Goal: Task Accomplishment & Management: Use online tool/utility

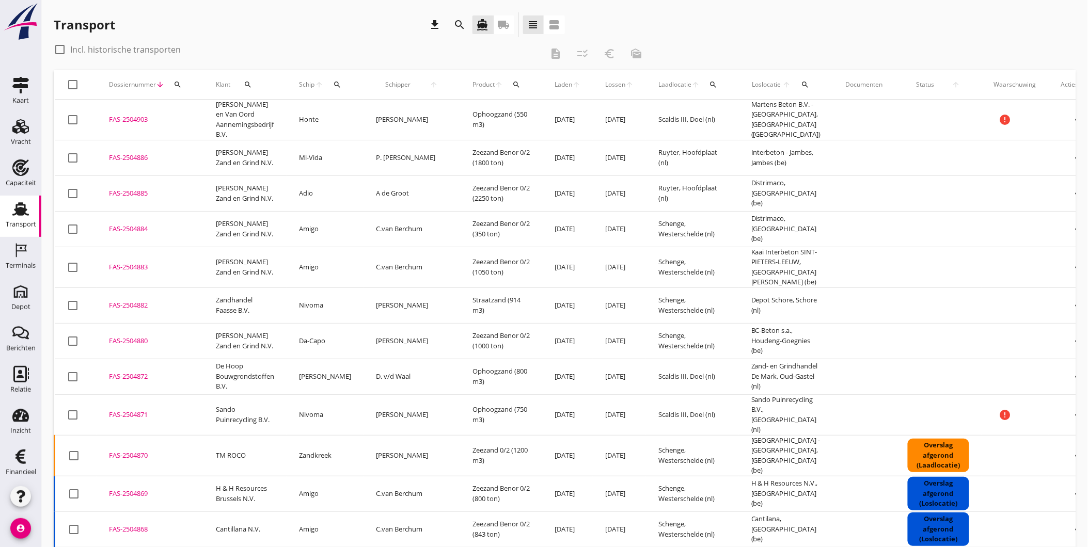
click at [12, 215] on icon "Transport" at bounding box center [20, 209] width 17 height 17
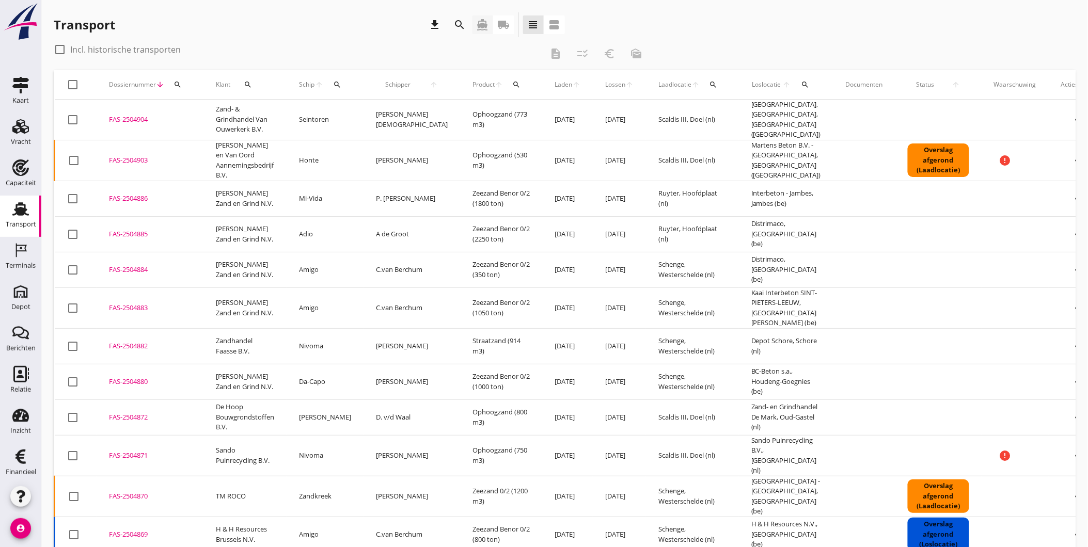
drag, startPoint x: 489, startPoint y: 28, endPoint x: 482, endPoint y: 60, distance: 32.1
click at [489, 28] on icon "directions_boat" at bounding box center [483, 25] width 12 height 12
click at [12, 256] on icon "Terminals" at bounding box center [20, 250] width 17 height 17
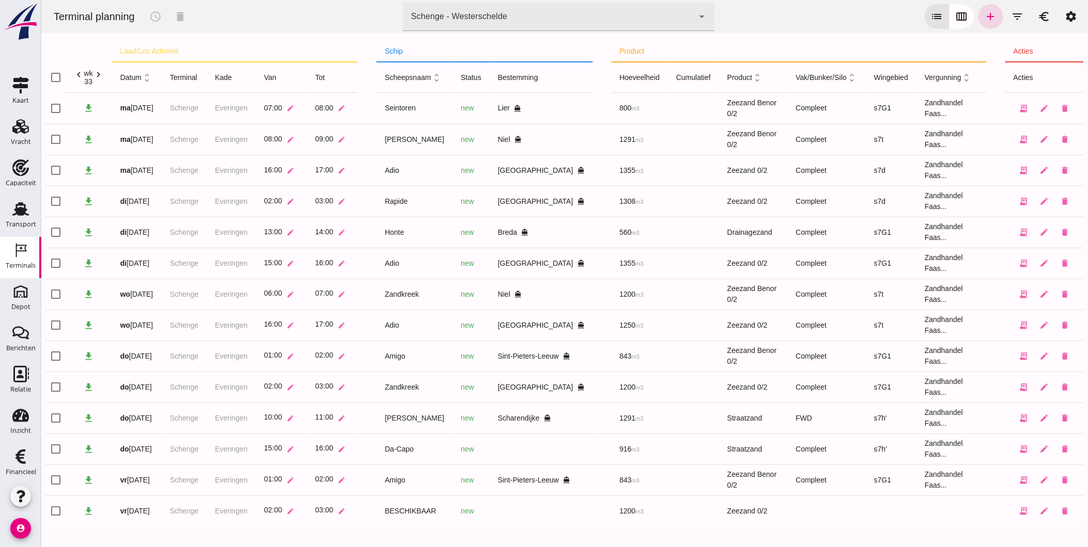
type input "7305cfe2-780e-40ac-a71f-d21325deea4d"
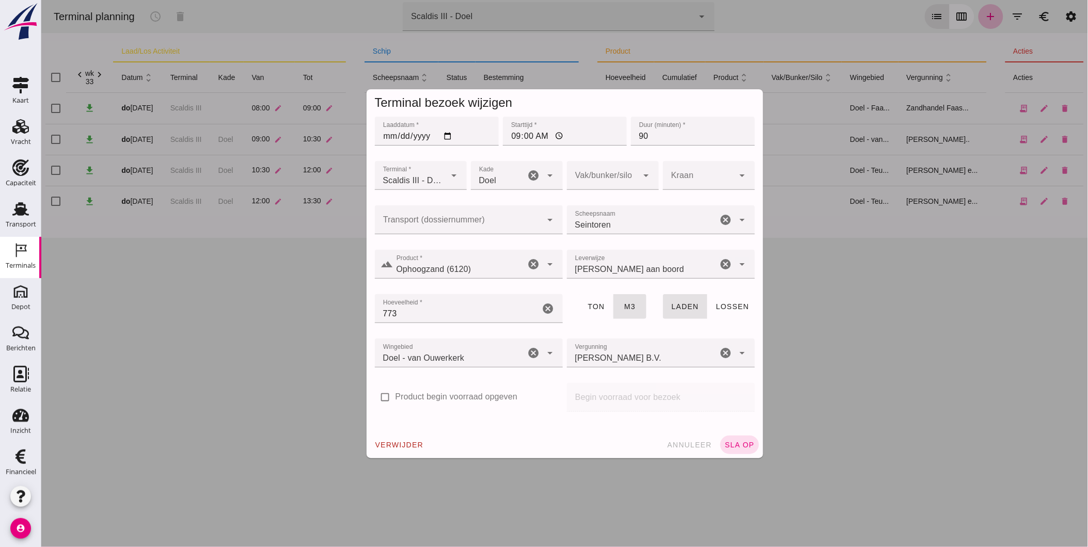
click div
type input "FAS-2504904"
click span "sla op"
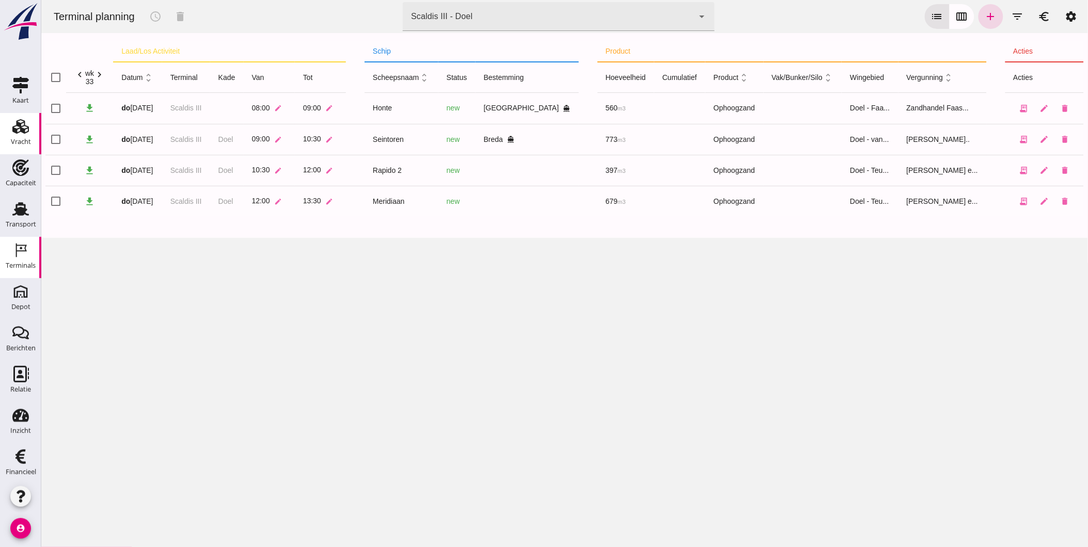
click at [18, 138] on div "Vracht" at bounding box center [21, 141] width 20 height 7
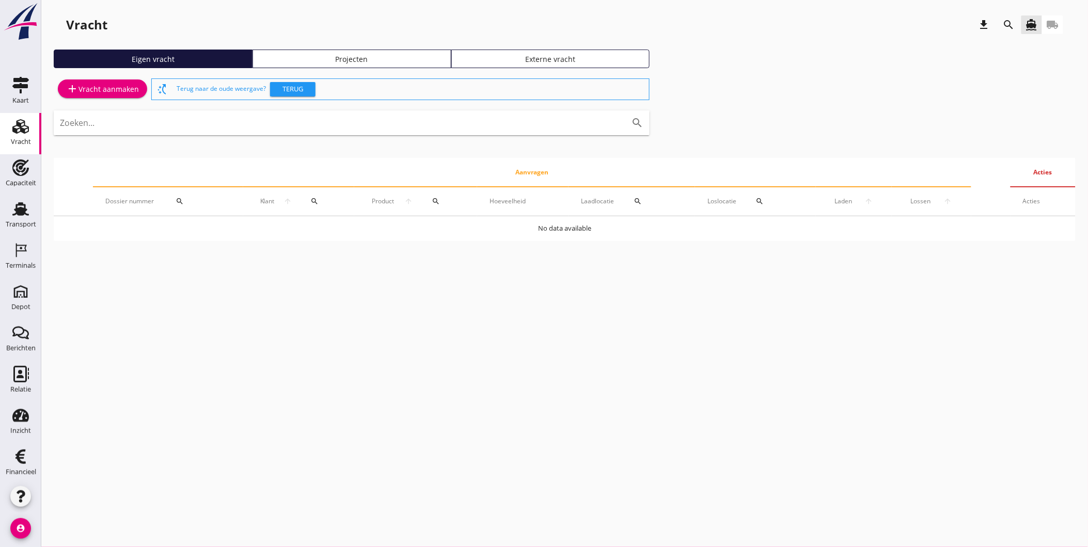
click at [337, 57] on div "Projecten" at bounding box center [352, 59] width 190 height 11
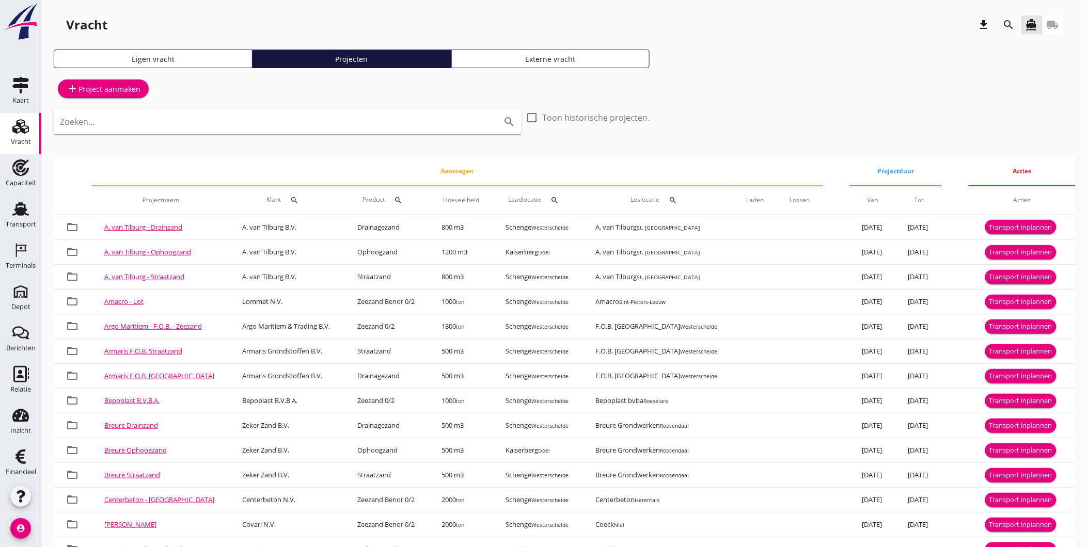
click at [223, 124] on input "Zoeken..." at bounding box center [273, 122] width 427 height 17
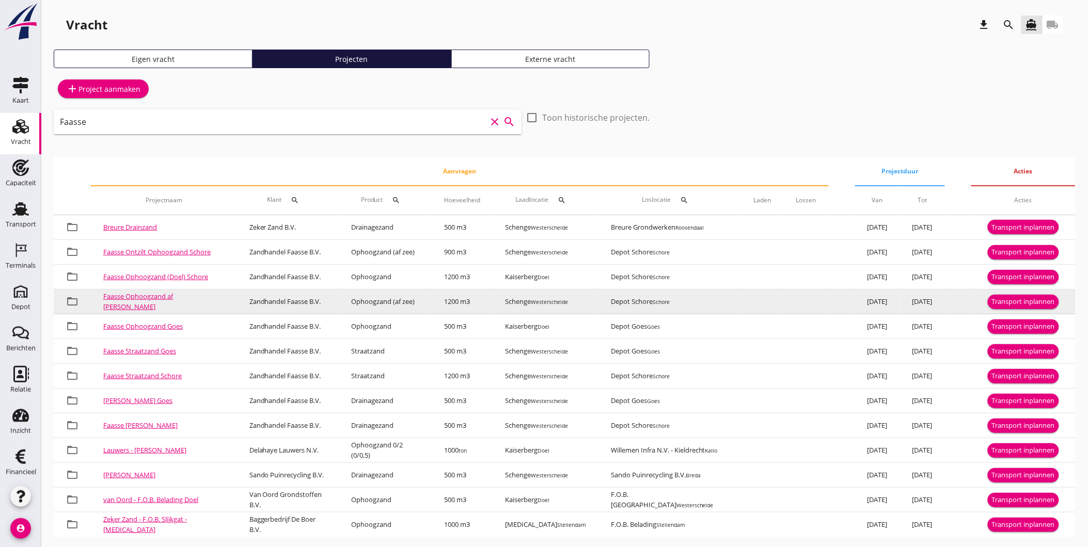
type input "Faasse"
click at [1009, 295] on button "Transport inplannen" at bounding box center [1023, 302] width 71 height 14
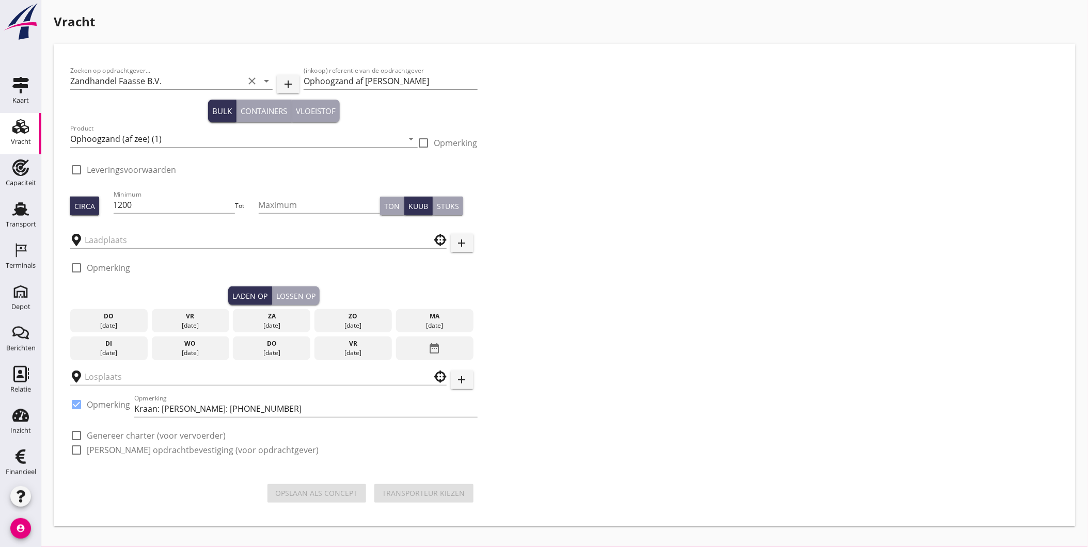
type input "Schenge"
checkbox input "true"
type input "Depot Schore"
checkbox input "true"
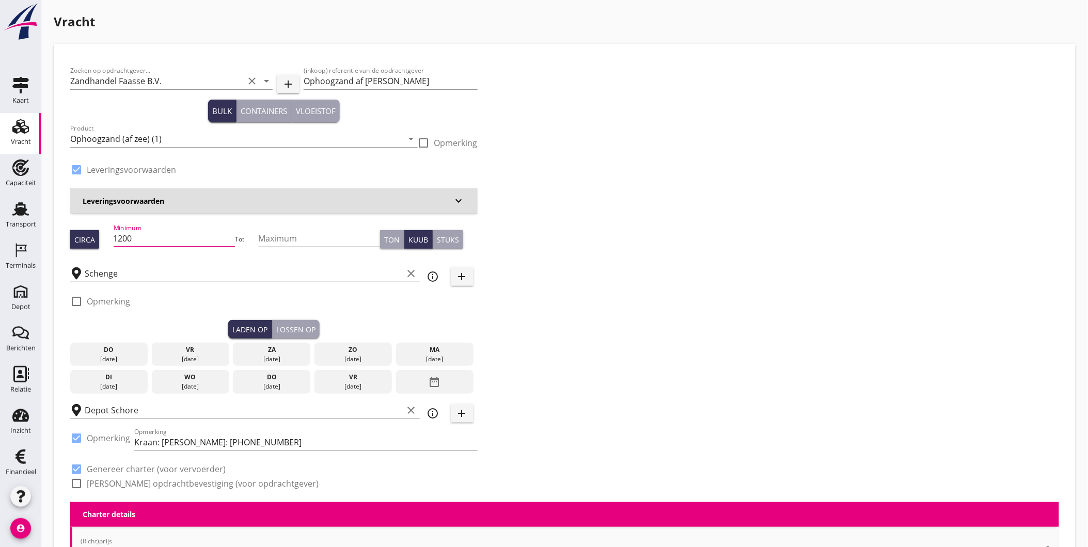
drag, startPoint x: 155, startPoint y: 242, endPoint x: 65, endPoint y: 236, distance: 91.1
type input "916"
click at [124, 357] on div "[DATE]" at bounding box center [109, 359] width 72 height 9
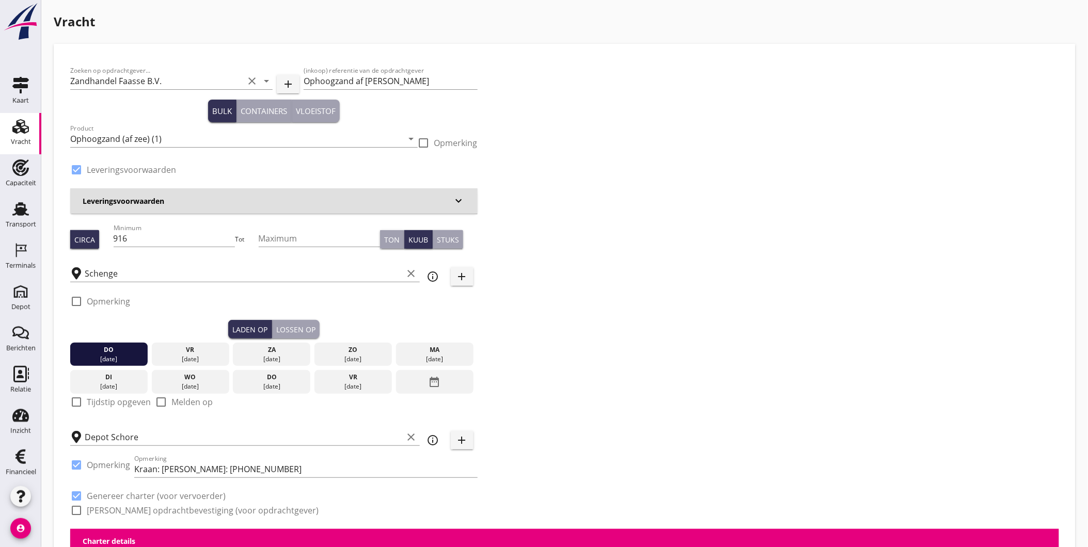
click at [306, 328] on div "Lossen op" at bounding box center [295, 329] width 39 height 11
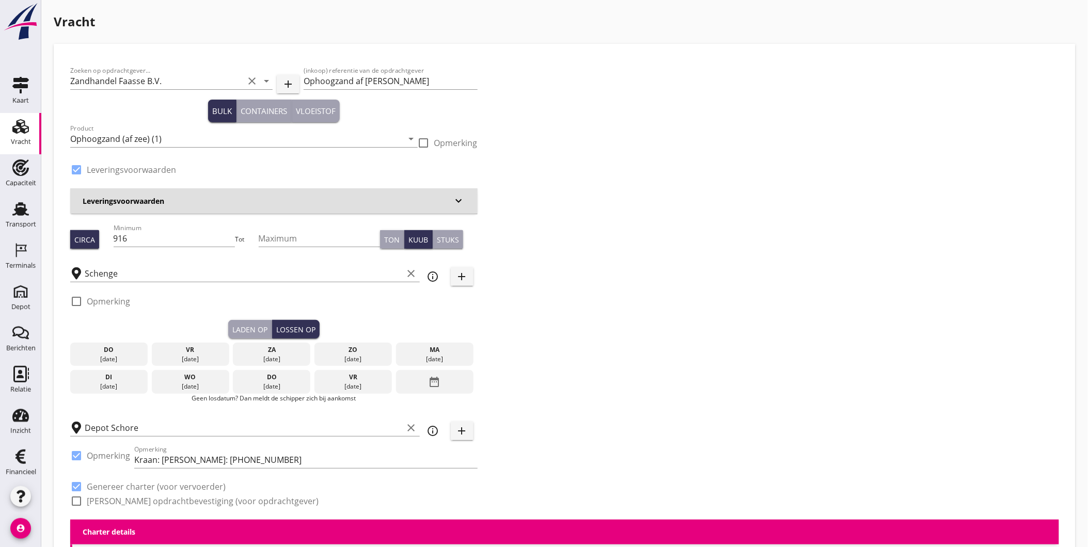
click at [204, 350] on div "vr" at bounding box center [190, 349] width 72 height 9
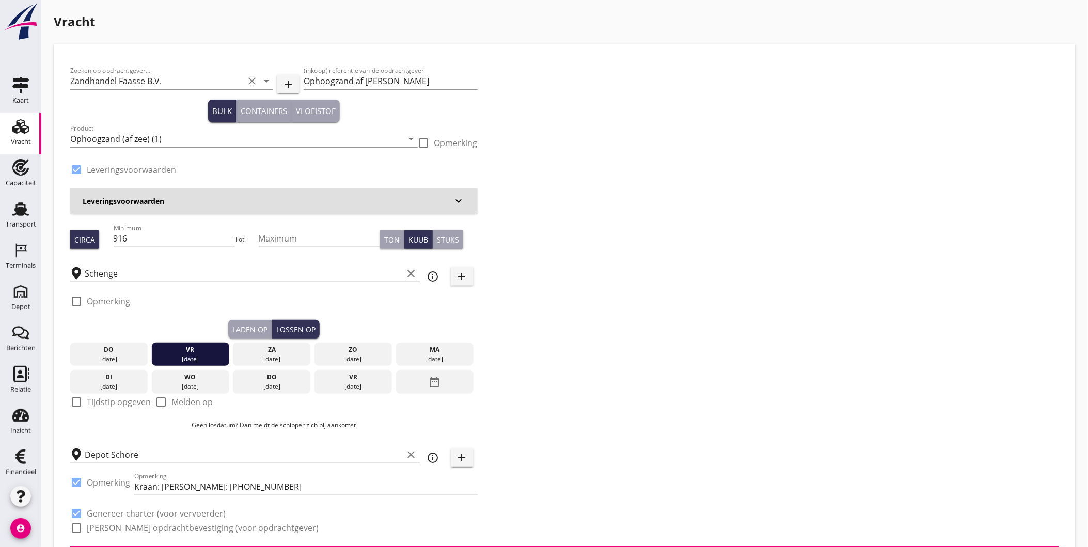
click at [566, 397] on div "Zoeken op opdrachtgever... Zandhandel Faasse B.V. clear arrow_drop_down add (in…" at bounding box center [564, 303] width 997 height 486
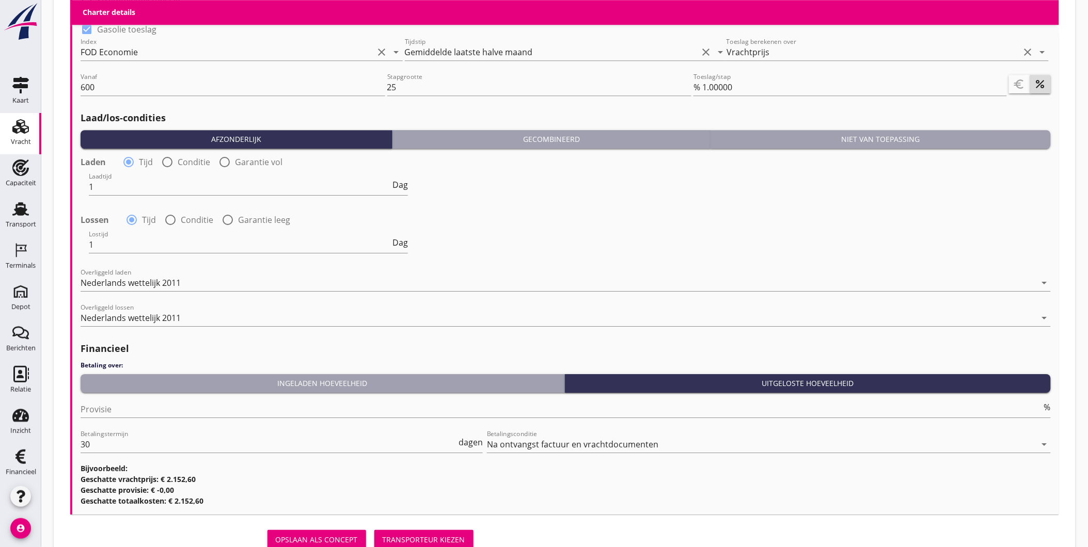
scroll to position [1097, 0]
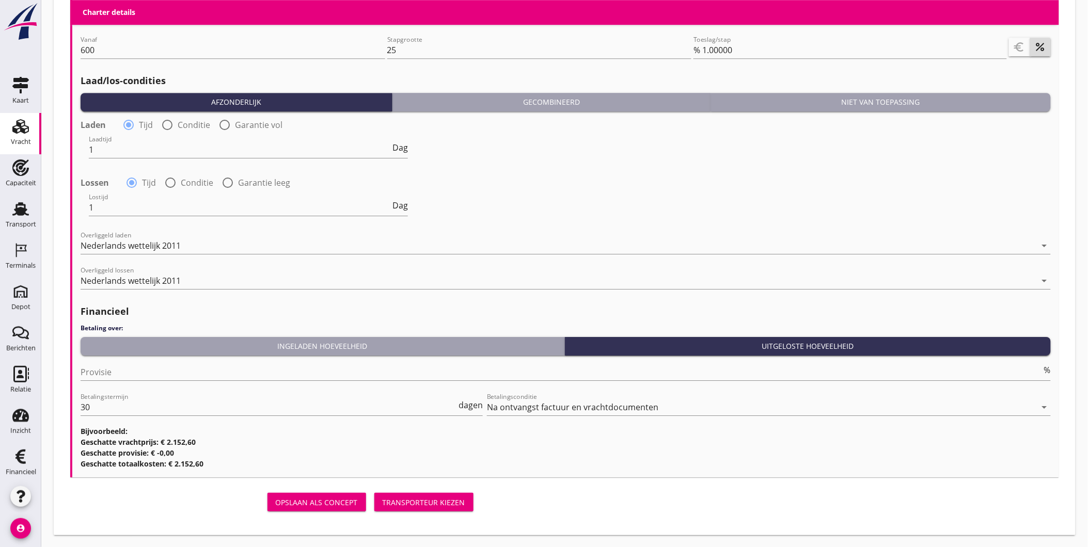
click at [414, 500] on div "Transporteur kiezen" at bounding box center [424, 502] width 83 height 11
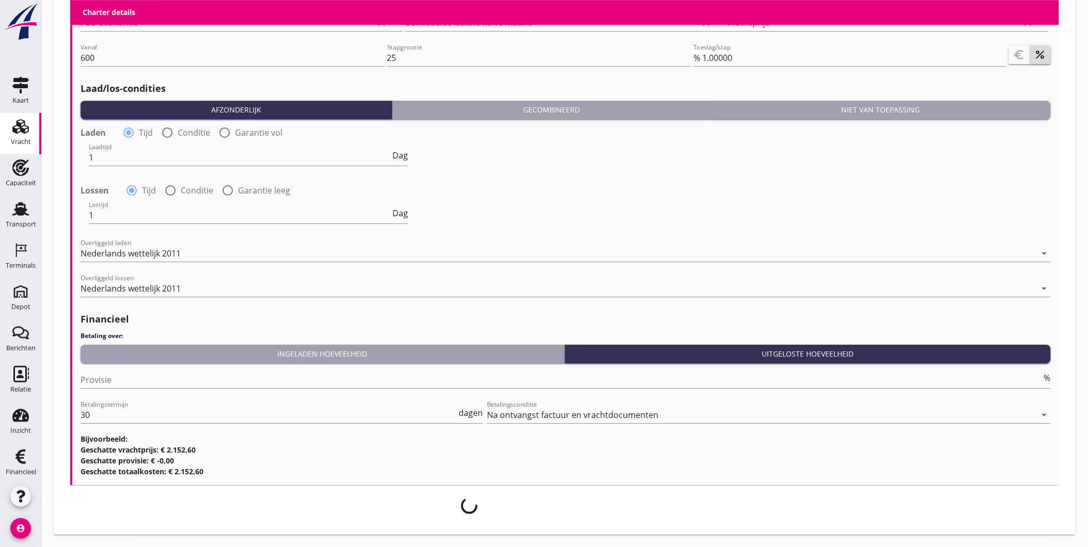
scroll to position [1089, 0]
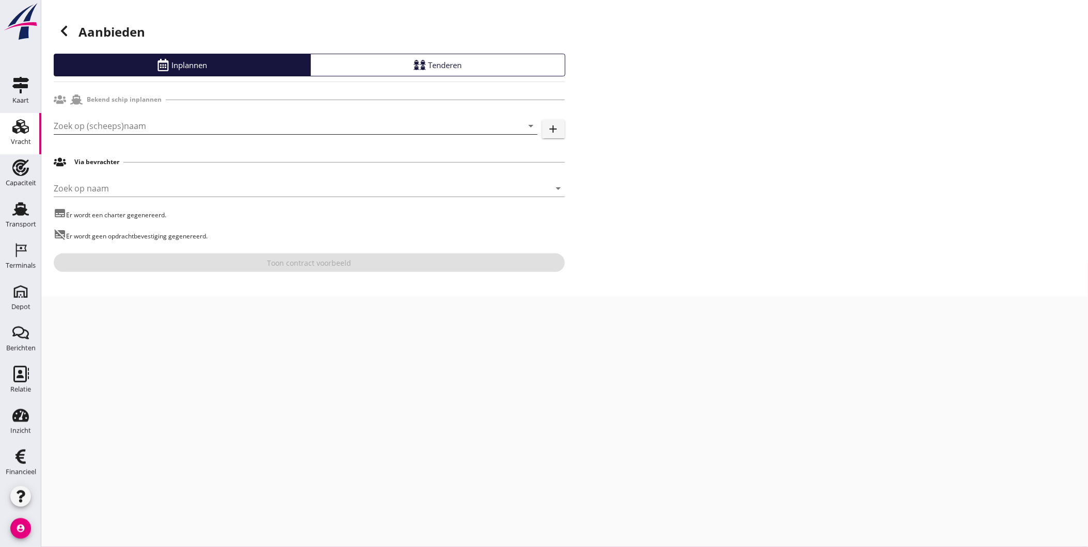
click at [122, 122] on input "Zoek op (scheeps)naam" at bounding box center [281, 126] width 455 height 17
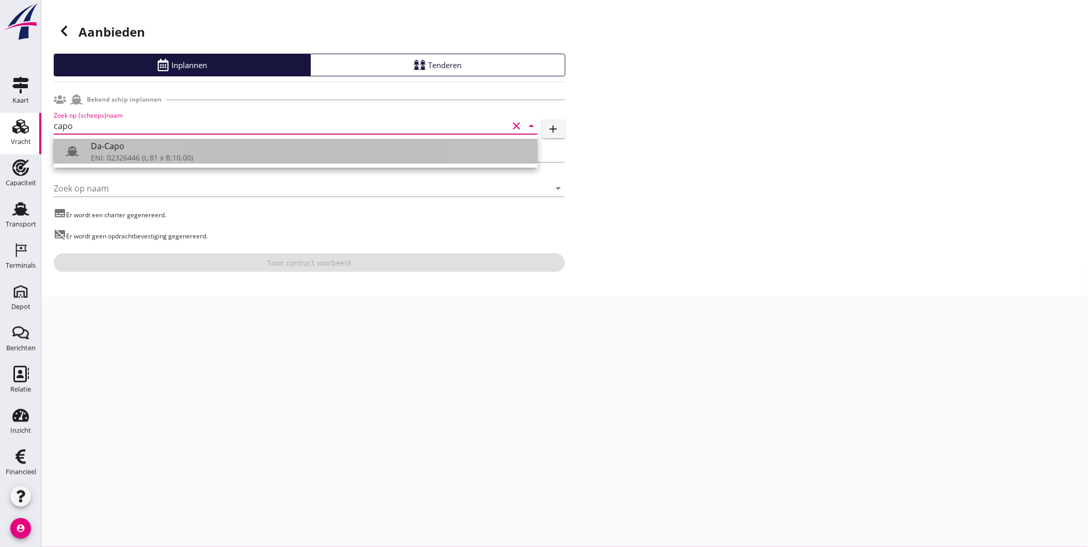
click at [140, 147] on div "Da-Capo" at bounding box center [310, 146] width 438 height 12
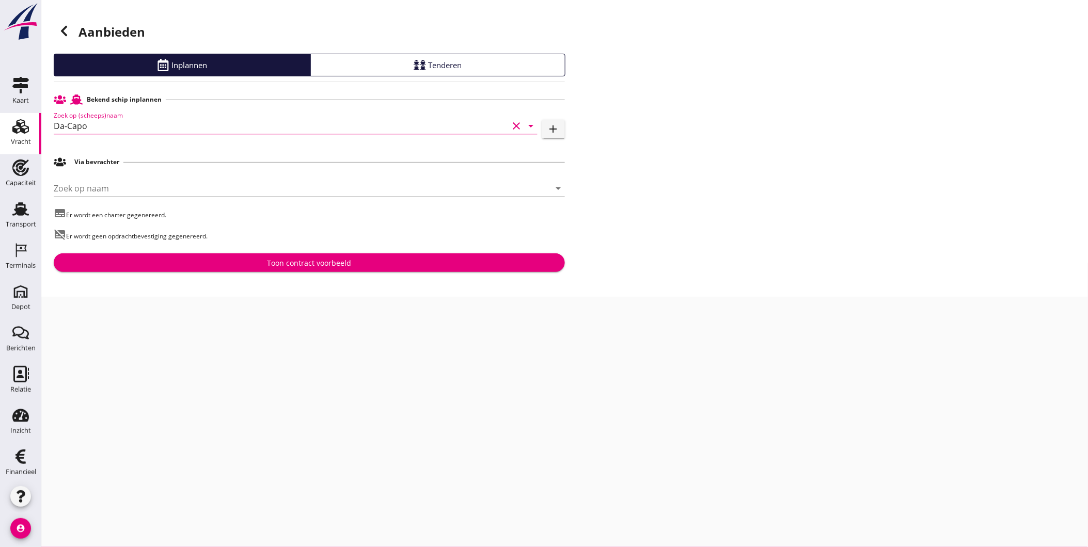
type input "Da-Capo"
click at [210, 256] on button "Toon contract voorbeeld" at bounding box center [309, 263] width 511 height 19
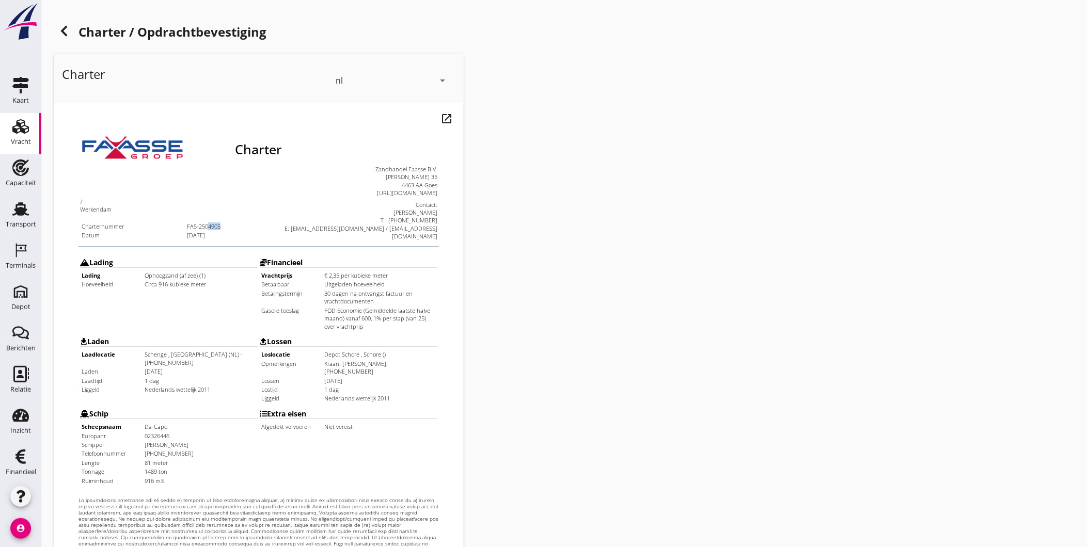
drag, startPoint x: 185, startPoint y: 193, endPoint x: 197, endPoint y: 193, distance: 11.4
click at [197, 196] on td "FAS-2504905" at bounding box center [200, 200] width 70 height 8
copy td "4905"
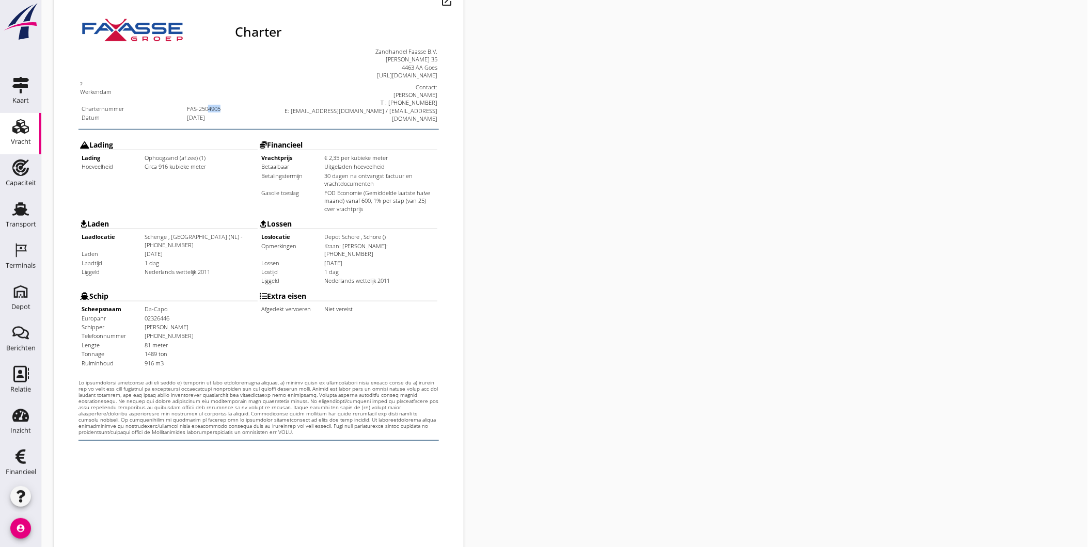
scroll to position [217, 0]
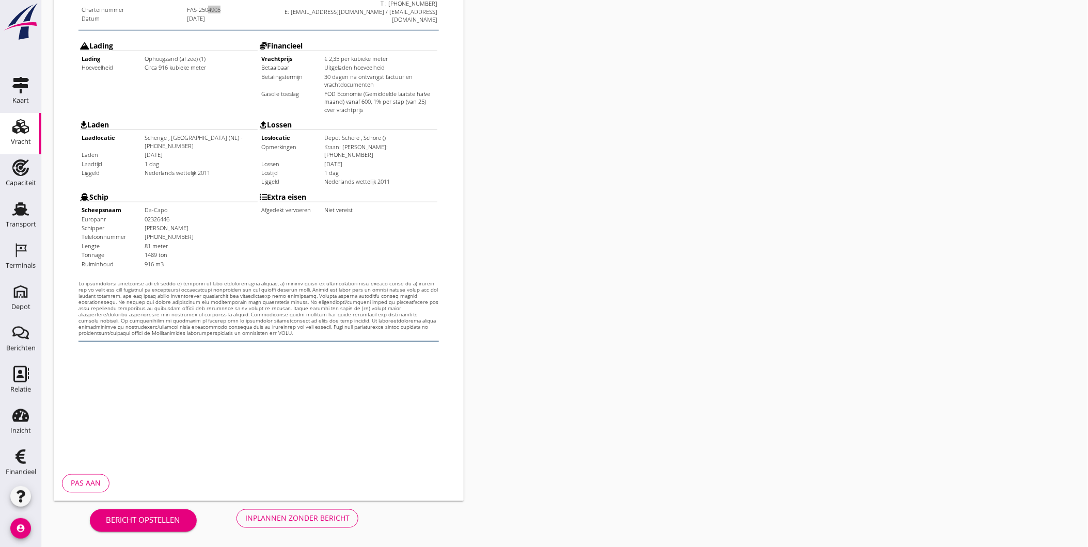
click at [309, 518] on div "Inplannen zonder bericht" at bounding box center [297, 518] width 104 height 11
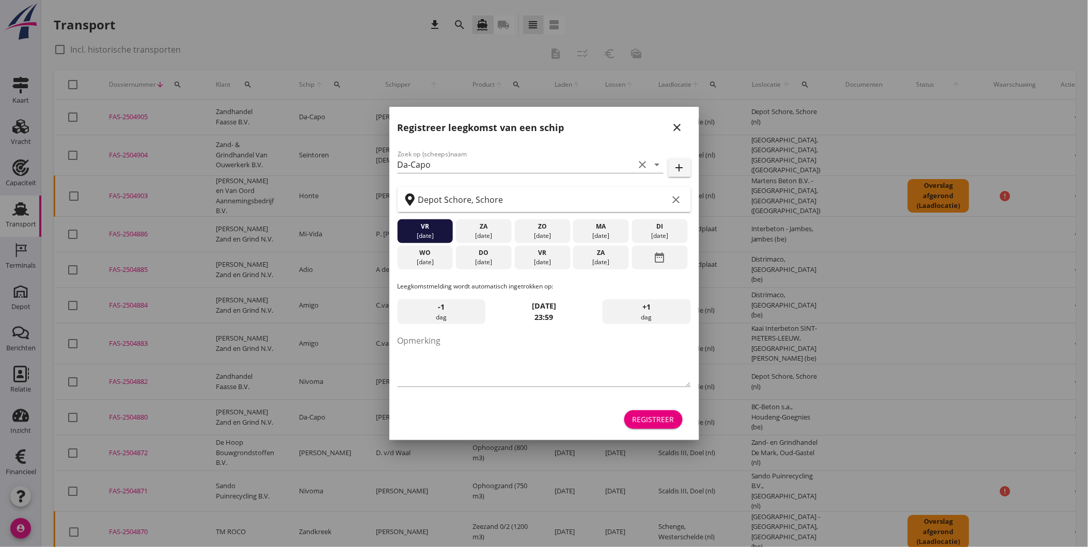
click at [685, 127] on div "close" at bounding box center [677, 127] width 19 height 12
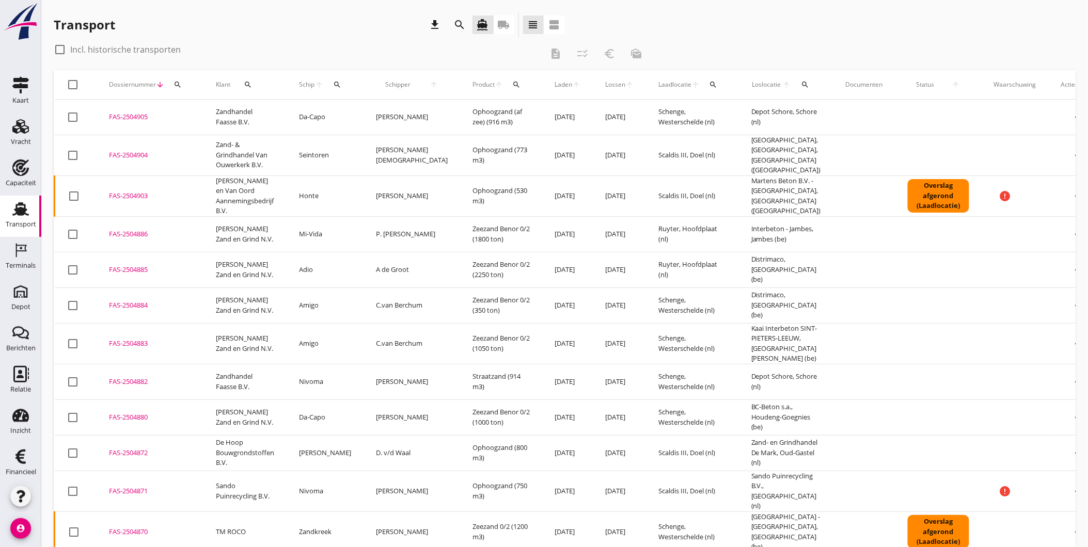
drag, startPoint x: 123, startPoint y: 114, endPoint x: 280, endPoint y: 19, distance: 184.0
click at [280, 19] on div "Transport download search directions_boat local_shipping view_headline view_age…" at bounding box center [309, 24] width 511 height 25
click at [135, 115] on div "FAS-2504905" at bounding box center [150, 117] width 82 height 10
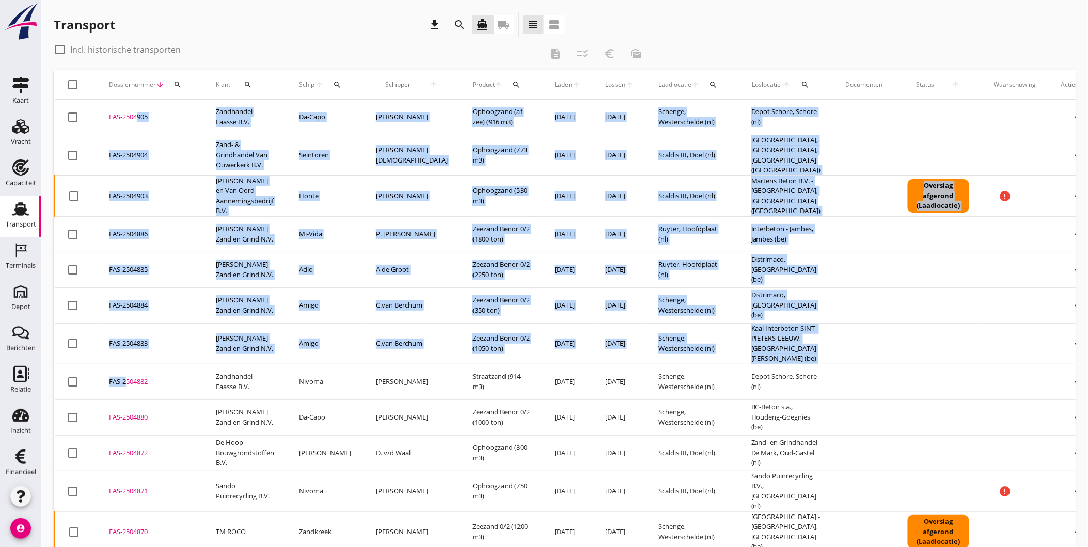
click at [122, 377] on div "FAS-2504882" at bounding box center [150, 382] width 82 height 10
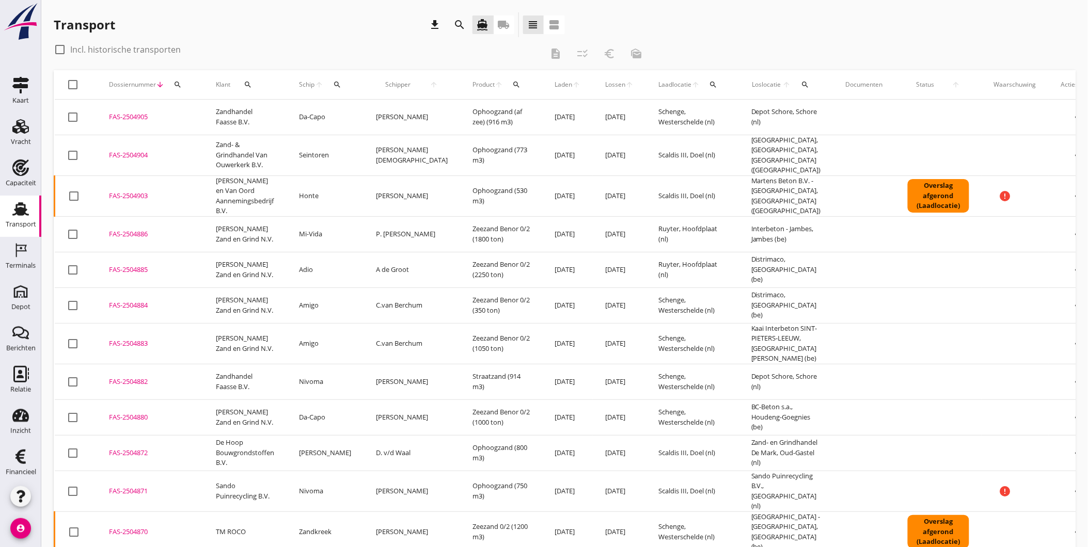
click at [294, 51] on div "check_box_outline_blank Incl. historische transporten" at bounding box center [298, 49] width 489 height 17
click at [135, 377] on div "FAS-2504882" at bounding box center [150, 382] width 82 height 10
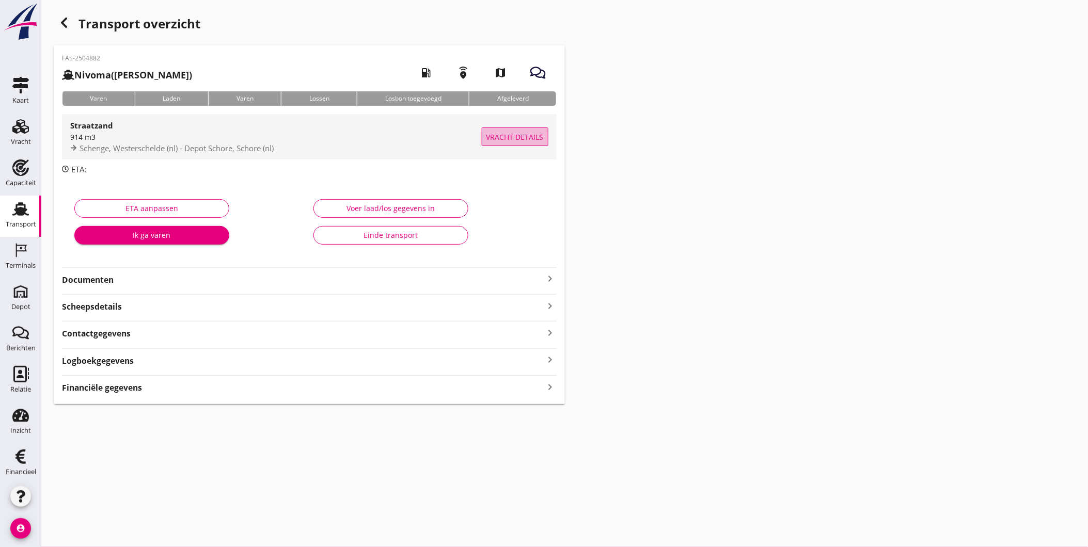
click at [494, 135] on span "Vracht details" at bounding box center [514, 137] width 57 height 11
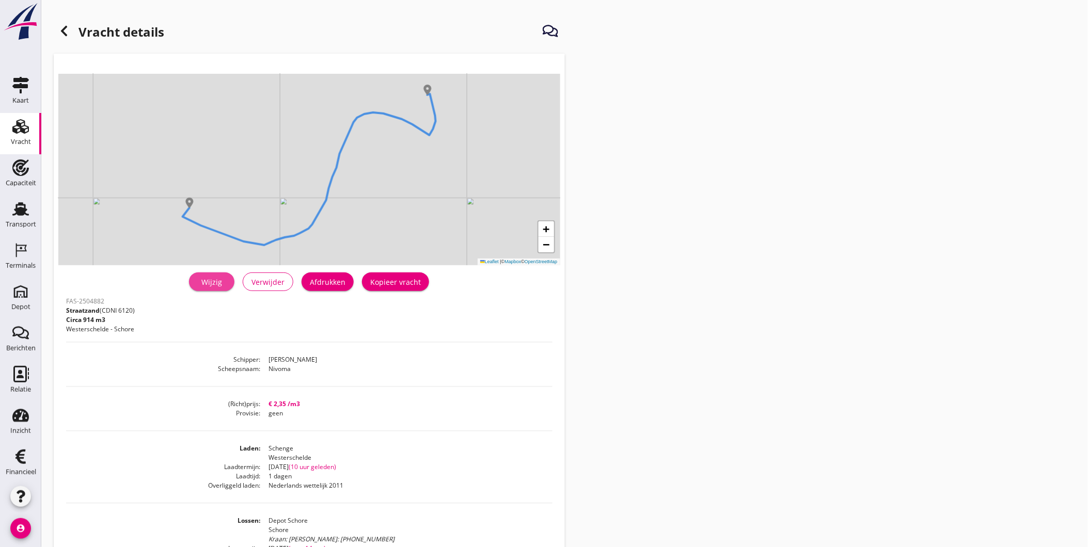
click at [212, 281] on div "Wijzig" at bounding box center [211, 282] width 29 height 11
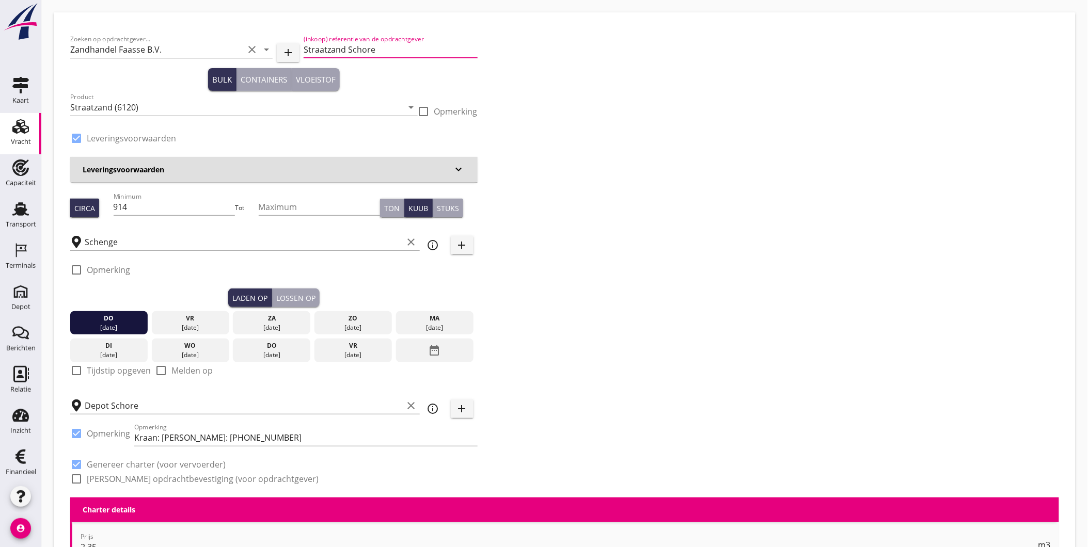
drag, startPoint x: 344, startPoint y: 48, endPoint x: 240, endPoint y: 42, distance: 105.0
click at [241, 42] on div "Zoeken op opdrachtgever... Zandhandel Faasse B.V. clear arrow_drop_down add (in…" at bounding box center [273, 50] width 407 height 35
type input "Levering Ophoogzand"
type button "bulk"
click at [308, 112] on input "Straatzand (6120)" at bounding box center [236, 107] width 333 height 17
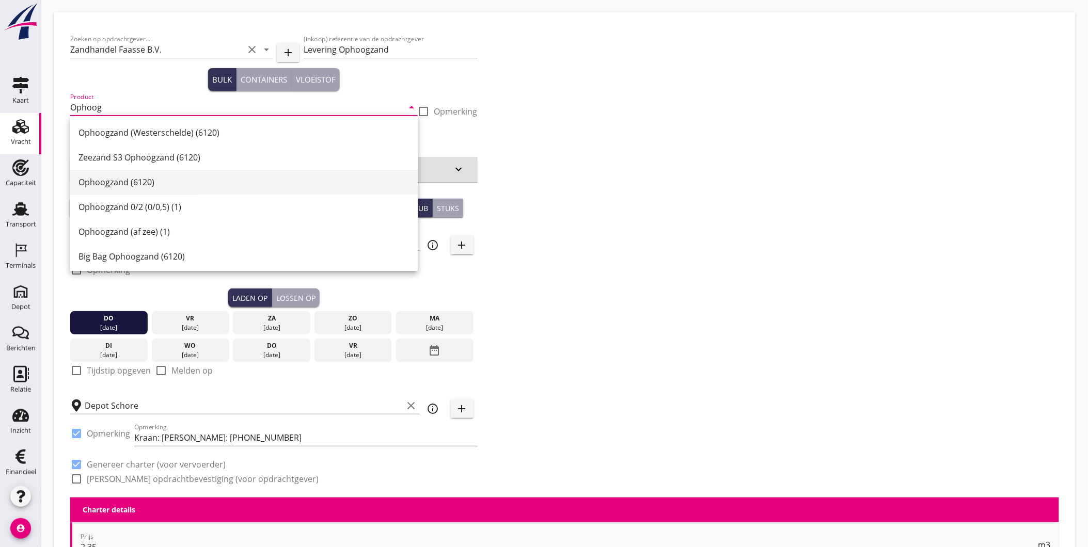
click at [170, 182] on div "Ophoogzand (6120)" at bounding box center [243, 182] width 331 height 12
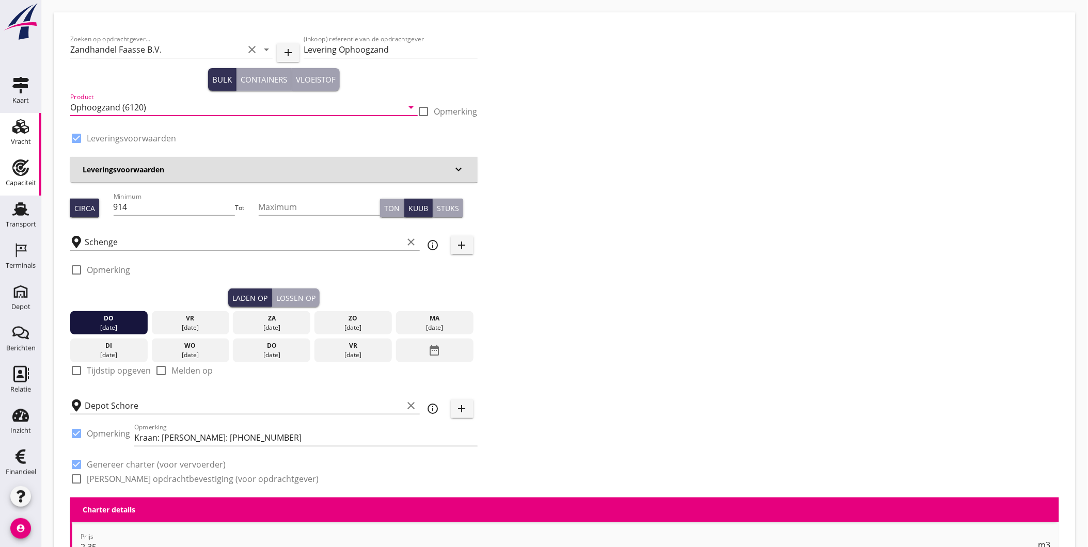
type input "Ophoogzand (6120)"
click at [238, 175] on h3 "Leveringsvoorwaarden" at bounding box center [268, 169] width 370 height 11
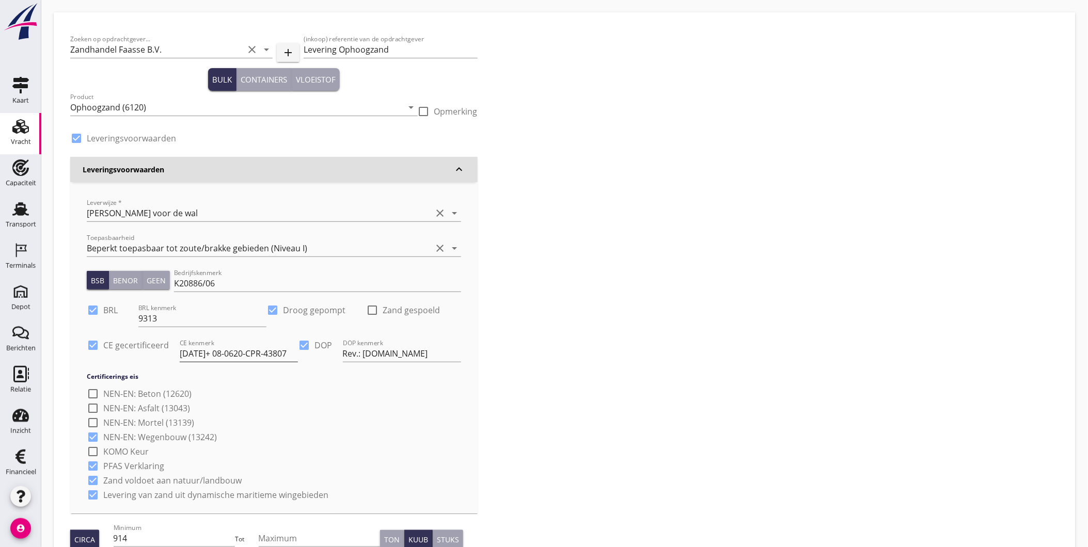
click at [233, 357] on input "[DATE]+ 08-0620-CPR-43807" at bounding box center [239, 353] width 118 height 17
click at [576, 355] on div "Zoeken op opdrachtgever... Zandhandel Faasse B.V. clear arrow_drop_down add (in…" at bounding box center [564, 429] width 997 height 800
click at [529, 178] on div "Zoeken op opdrachtgever... Zandhandel Faasse B.V. clear arrow_drop_down add (in…" at bounding box center [564, 429] width 997 height 800
click at [447, 170] on h3 "Leveringsvoorwaarden" at bounding box center [268, 169] width 370 height 11
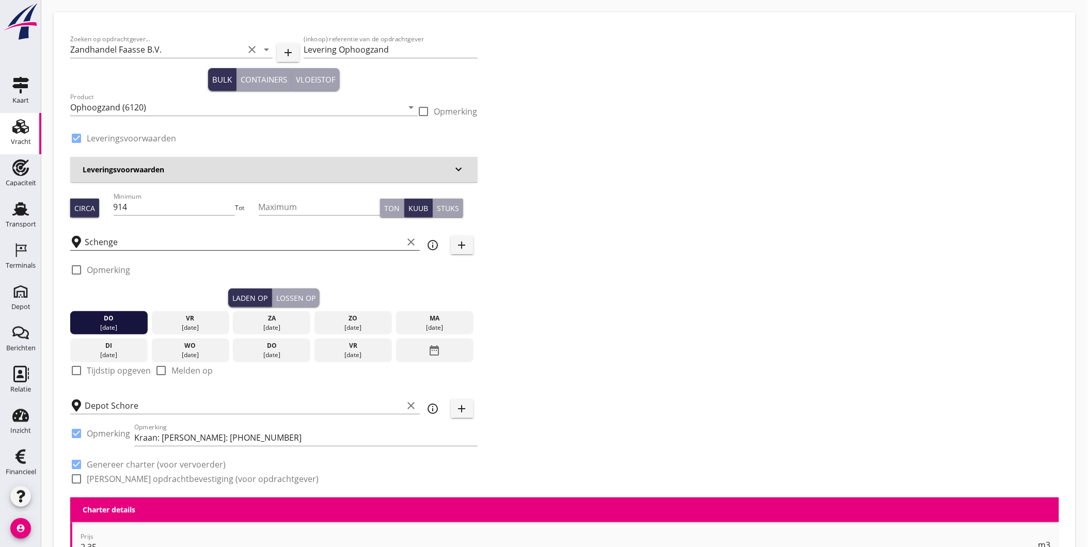
click at [415, 238] on icon "clear" at bounding box center [411, 242] width 12 height 12
click at [401, 240] on input "text" at bounding box center [251, 242] width 333 height 17
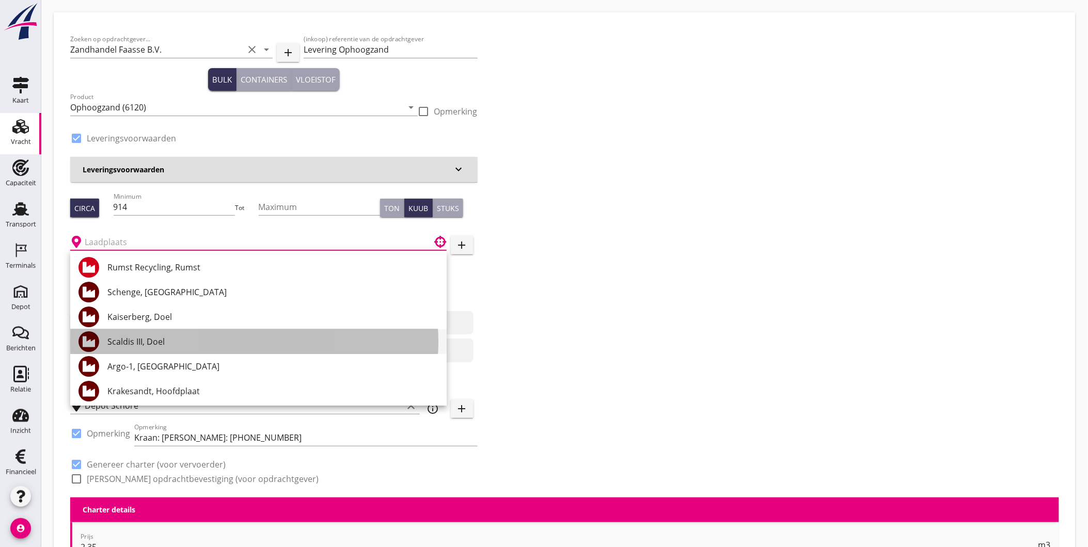
click at [264, 347] on div "Scaldis III, Doel" at bounding box center [272, 342] width 331 height 12
type input "Scaldis III, Doel"
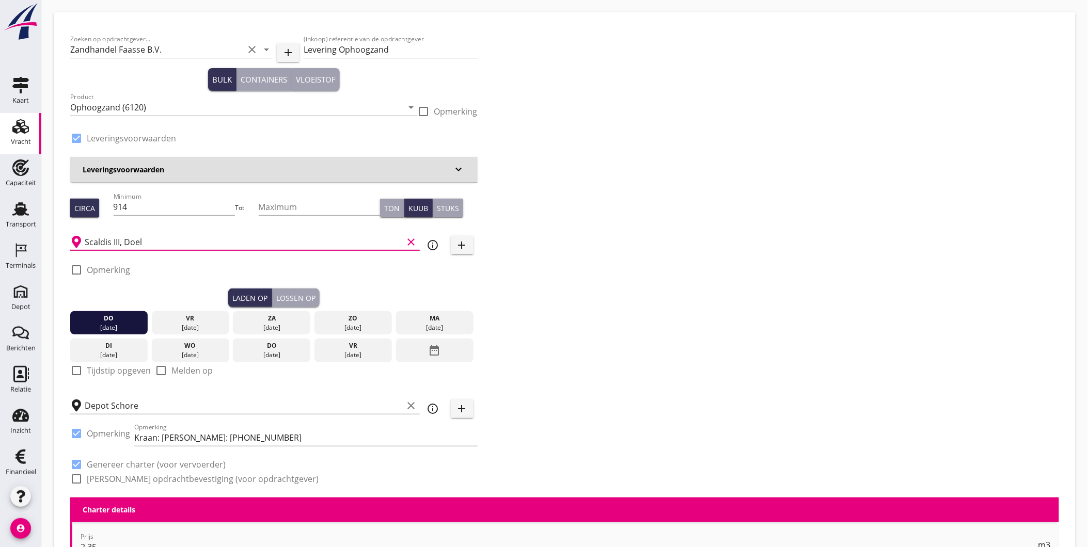
click at [295, 295] on div "Lossen op" at bounding box center [295, 298] width 39 height 11
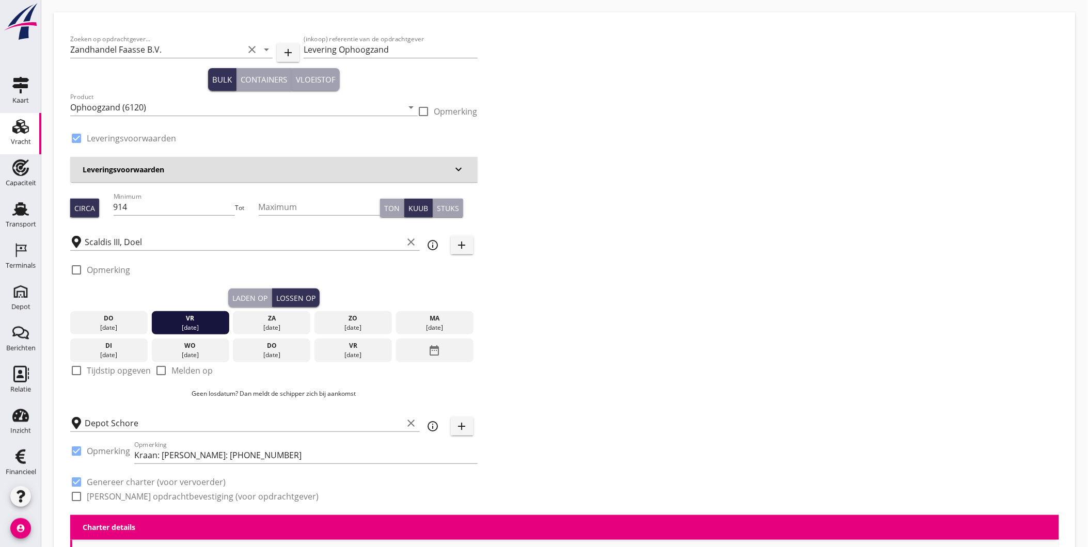
click at [586, 360] on div "Zoeken op opdrachtgever... Zandhandel Faasse B.V. clear arrow_drop_down add (in…" at bounding box center [564, 272] width 997 height 486
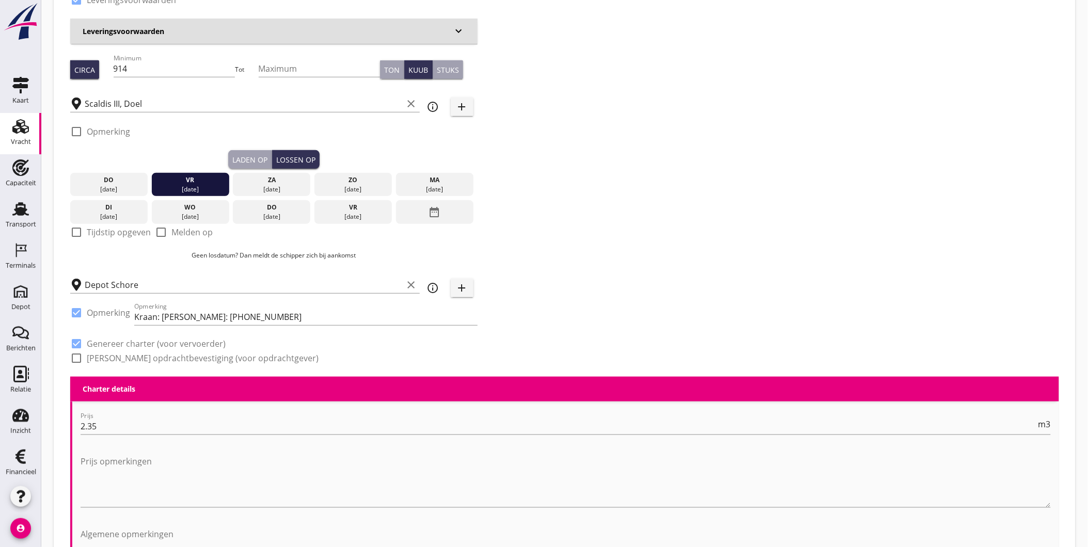
scroll to position [139, 0]
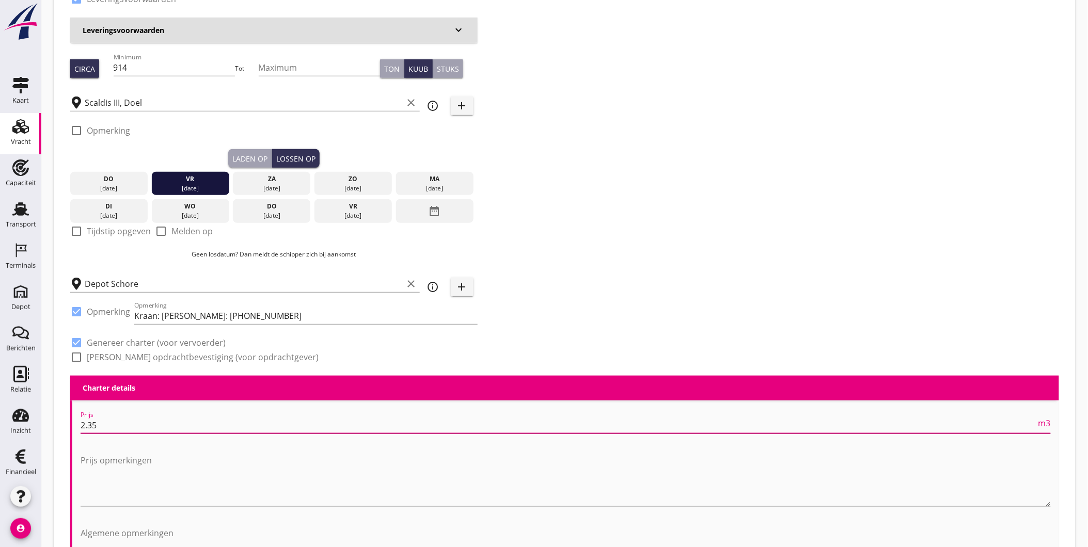
click at [147, 426] on input "2.35" at bounding box center [559, 425] width 956 height 17
type input "2.30"
click at [535, 285] on div "Zoeken op opdrachtgever... Zandhandel Faasse B.V. clear arrow_drop_down add (in…" at bounding box center [564, 132] width 997 height 486
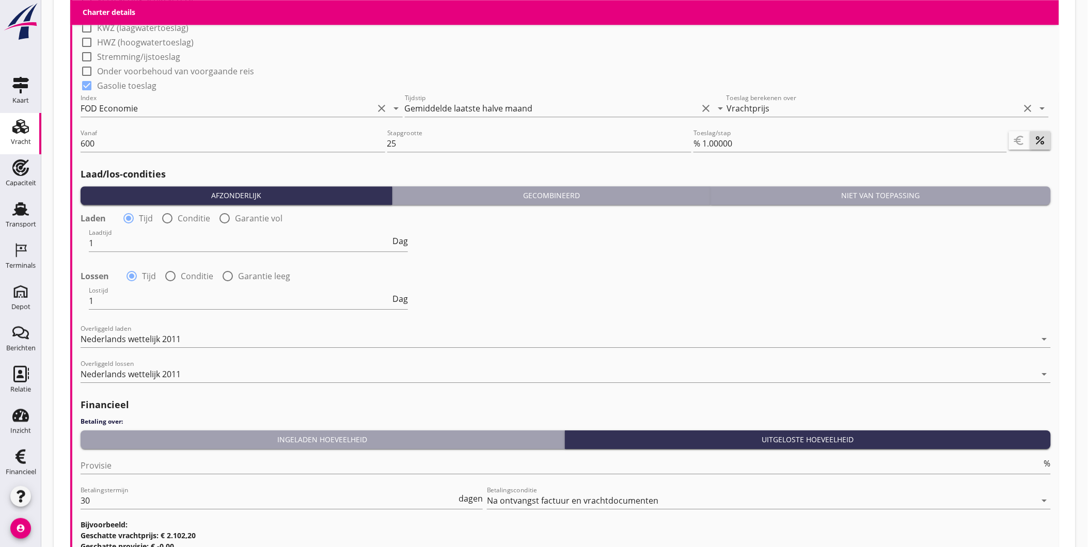
scroll to position [1066, 0]
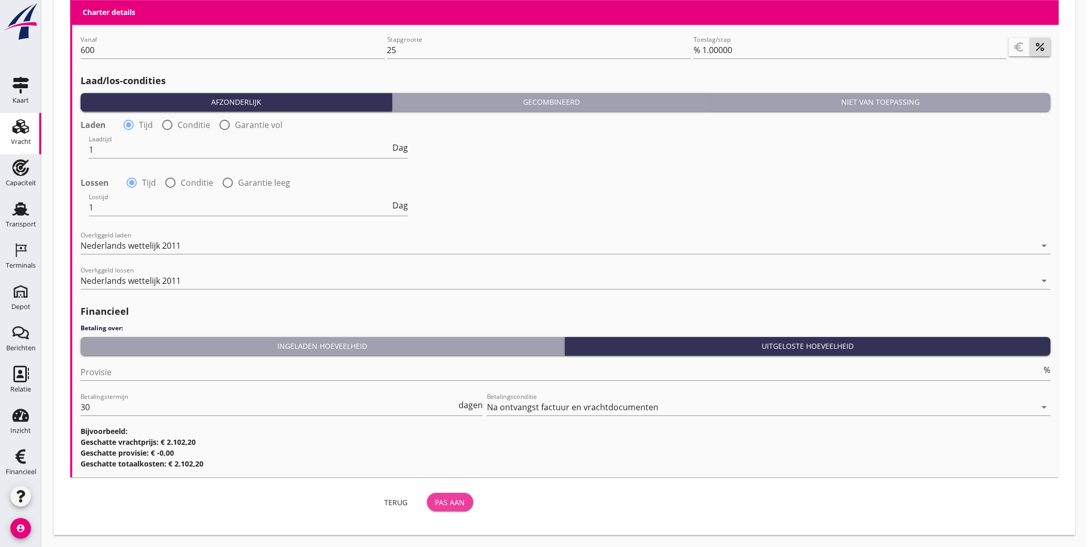
click at [452, 501] on div "Pas aan" at bounding box center [450, 502] width 30 height 11
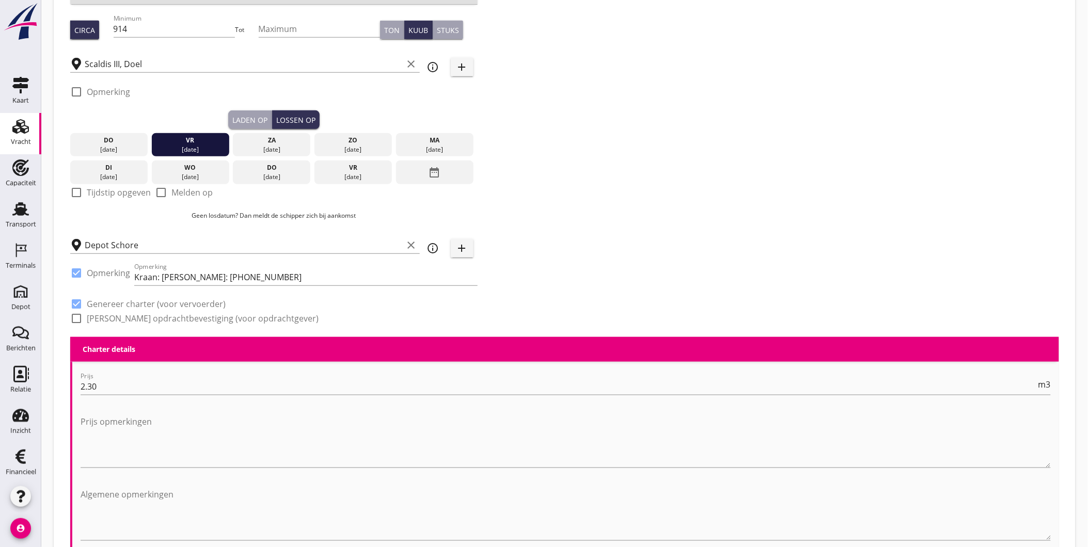
scroll to position [154, 0]
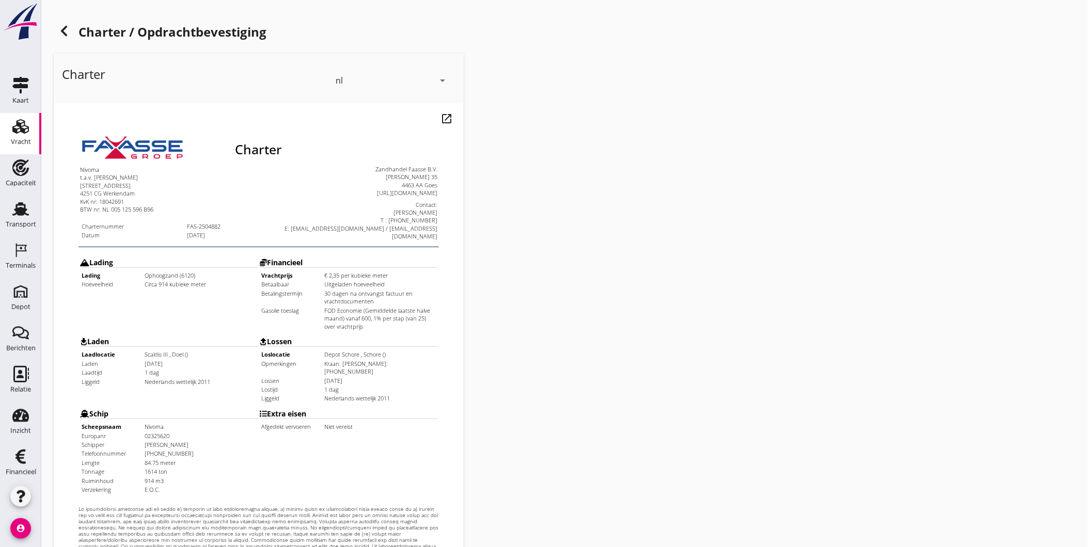
scroll to position [217, 0]
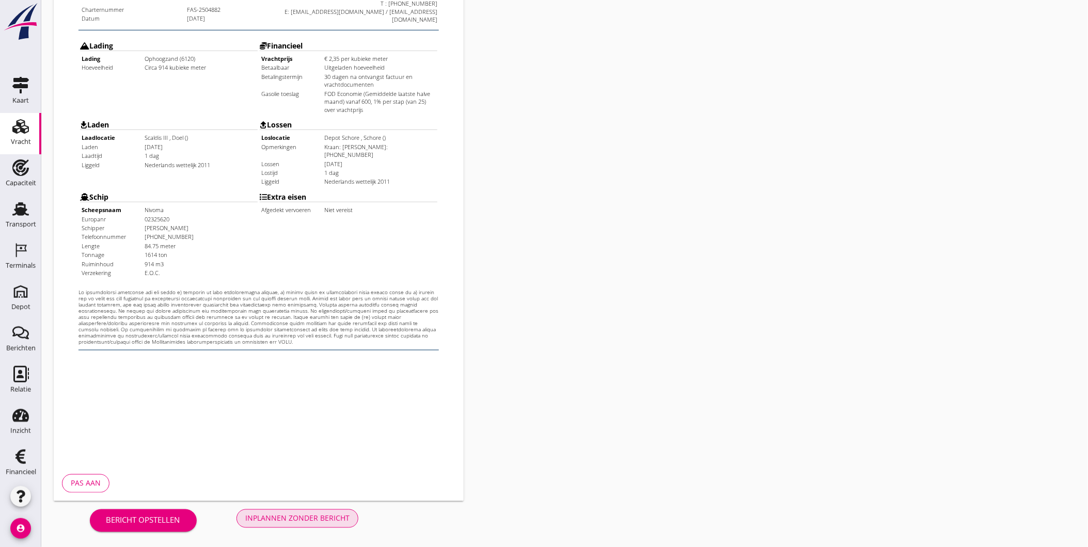
click at [295, 517] on div "Inplannen zonder bericht" at bounding box center [297, 518] width 104 height 11
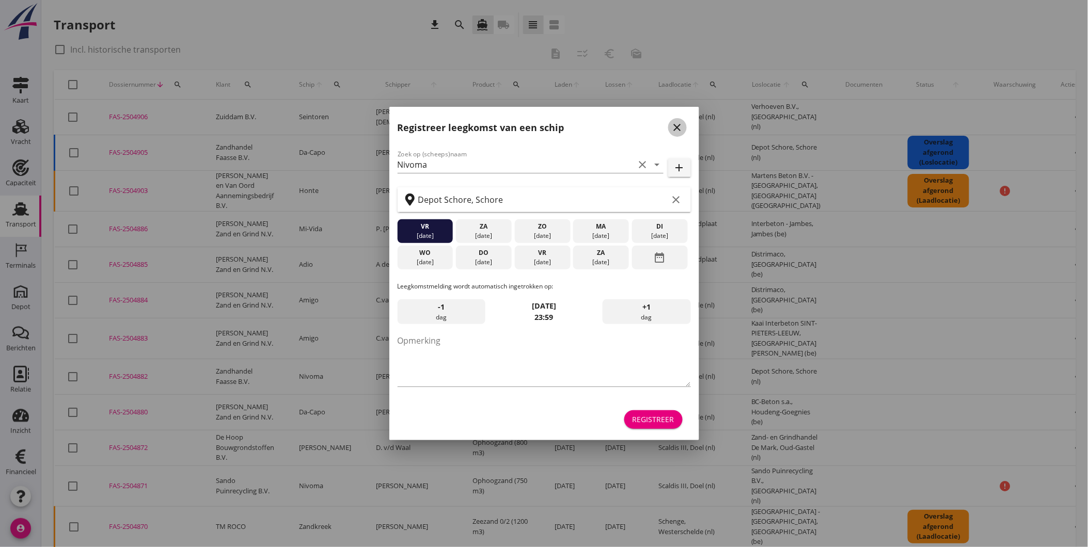
click at [680, 127] on icon "close" at bounding box center [677, 127] width 12 height 12
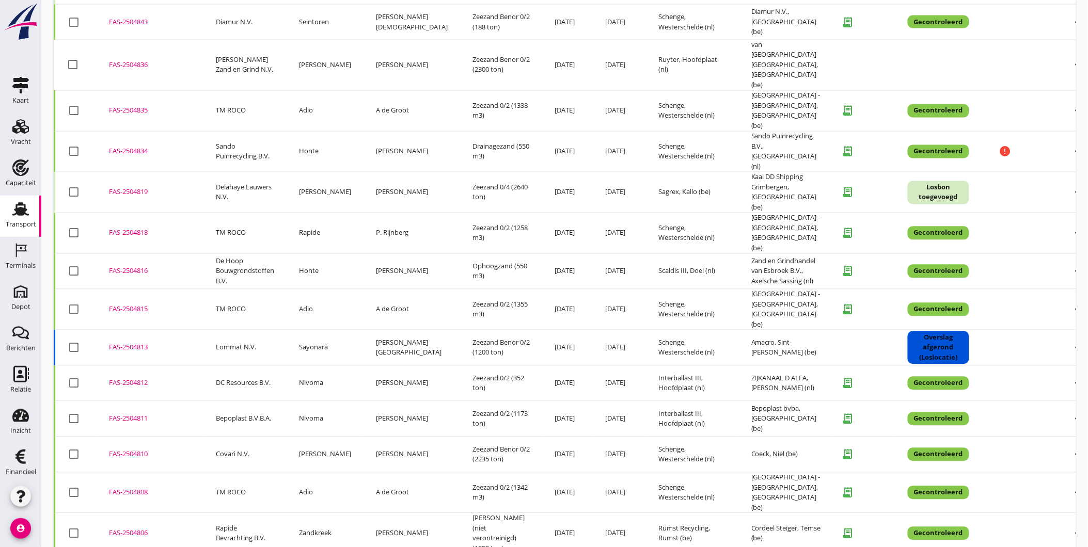
scroll to position [715, 0]
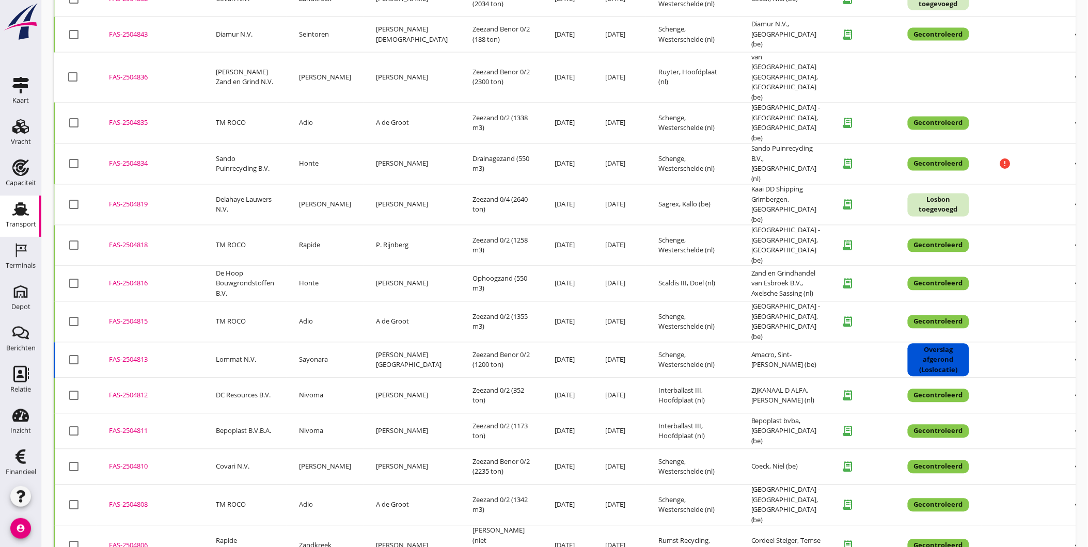
click at [136, 278] on div "FAS-2504816" at bounding box center [150, 283] width 82 height 10
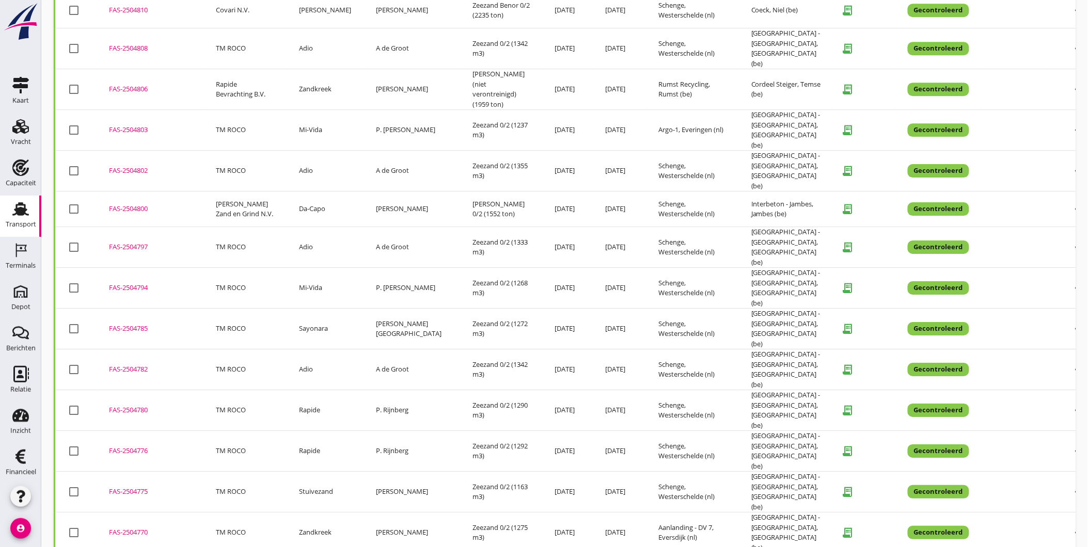
scroll to position [1082, 0]
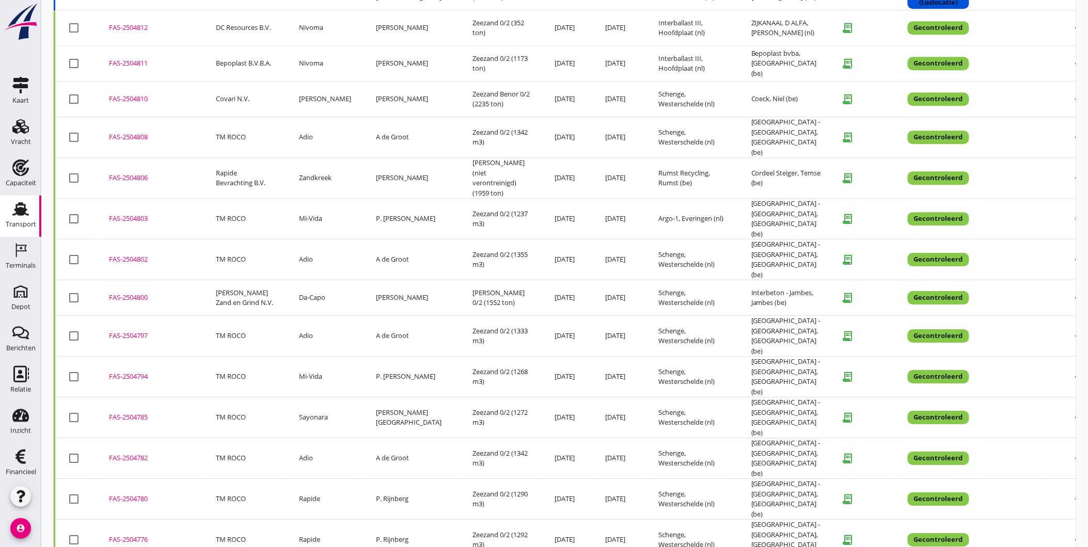
click at [134, 293] on div "FAS-2504800" at bounding box center [150, 298] width 82 height 10
click at [115, 173] on div "FAS-2504806" at bounding box center [150, 178] width 82 height 10
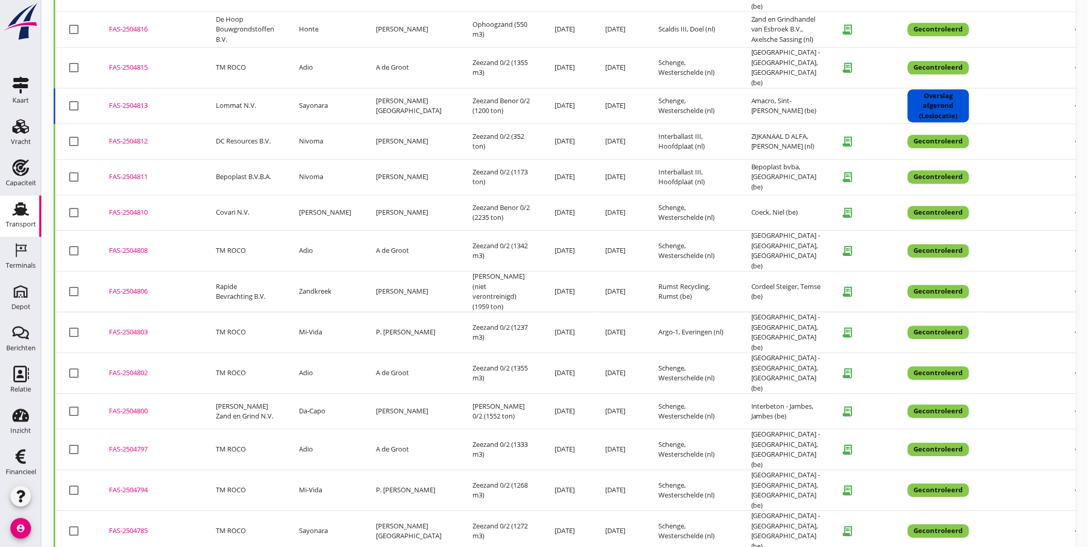
click at [130, 208] on div "FAS-2504810" at bounding box center [150, 213] width 82 height 10
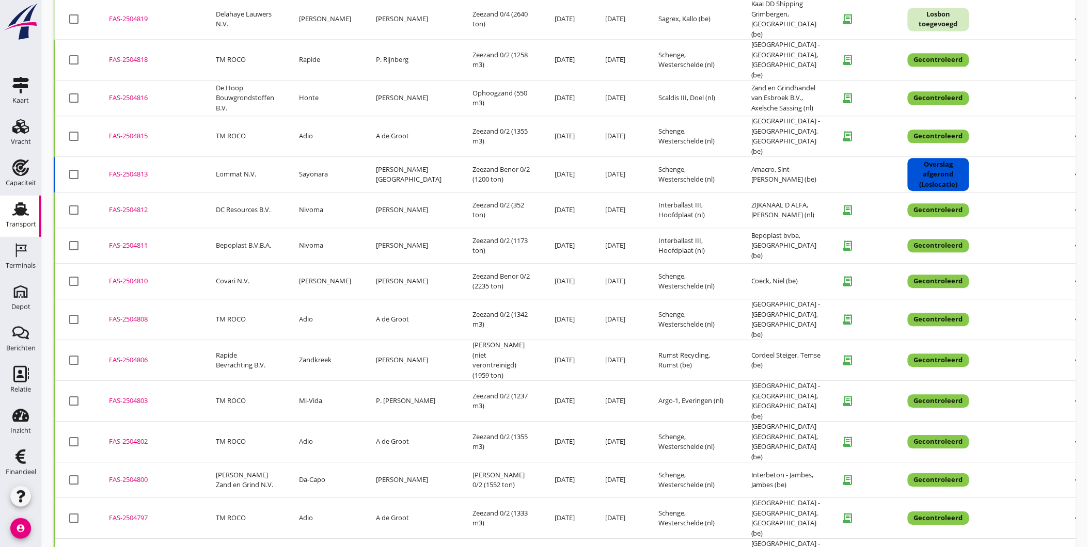
scroll to position [878, 0]
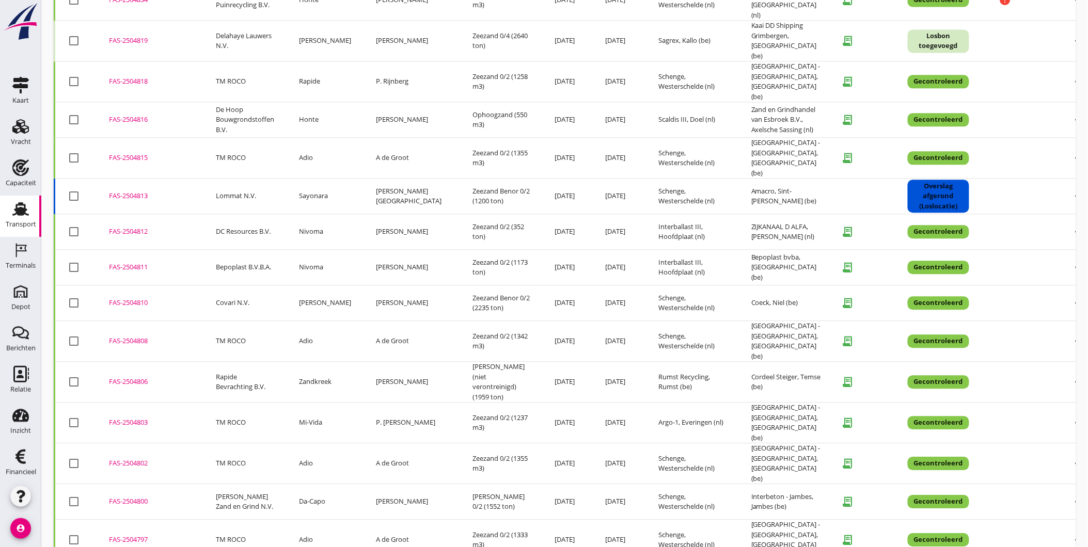
click at [131, 262] on div "FAS-2504811" at bounding box center [150, 267] width 82 height 10
click at [128, 227] on div "FAS-2504812" at bounding box center [150, 232] width 82 height 10
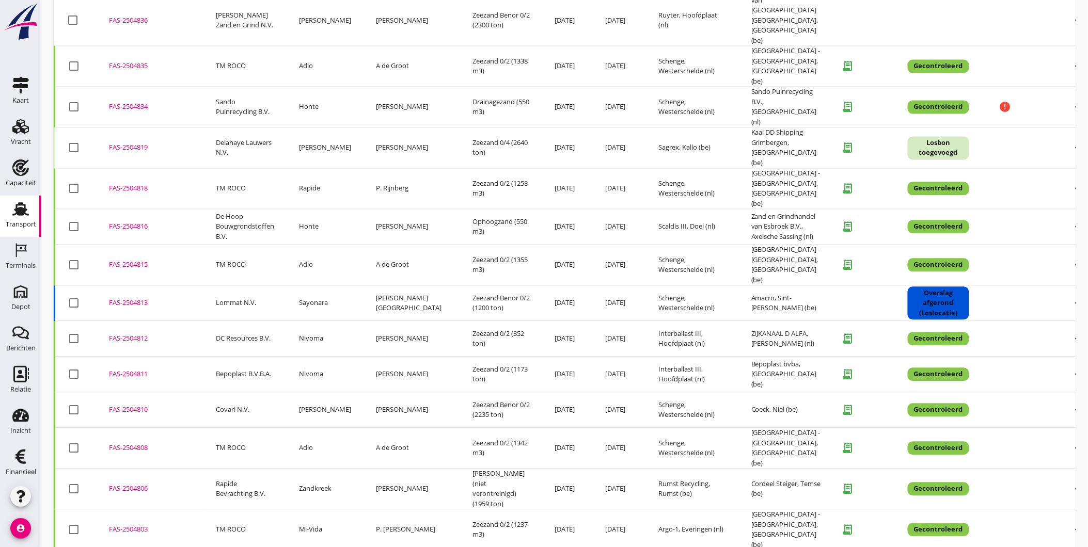
scroll to position [745, 0]
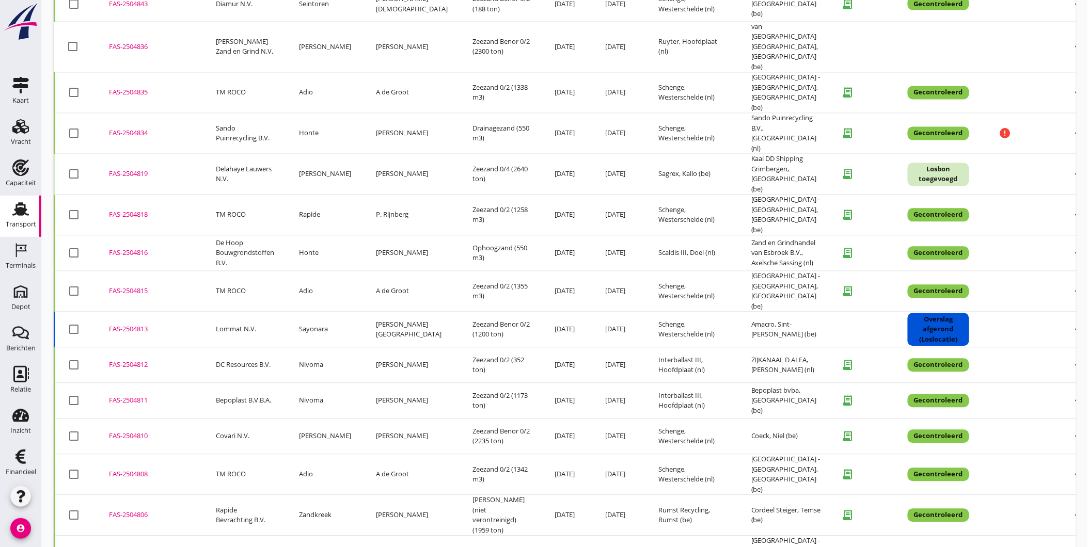
click at [138, 169] on div "FAS-2504819" at bounding box center [150, 174] width 82 height 10
click at [145, 128] on div "FAS-2504834" at bounding box center [150, 133] width 82 height 10
click at [134, 42] on div "FAS-2504836" at bounding box center [150, 47] width 82 height 10
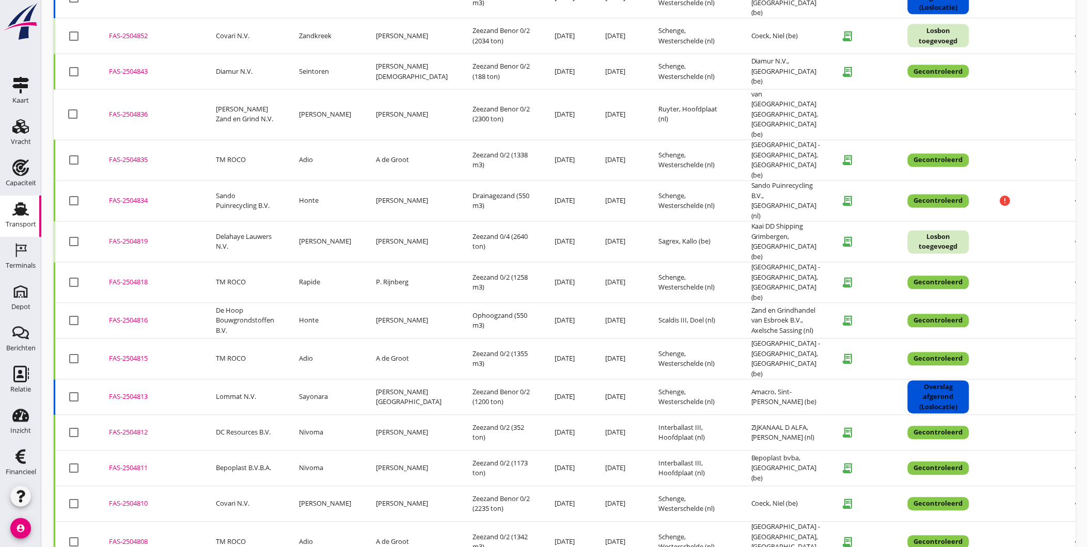
scroll to position [683, 0]
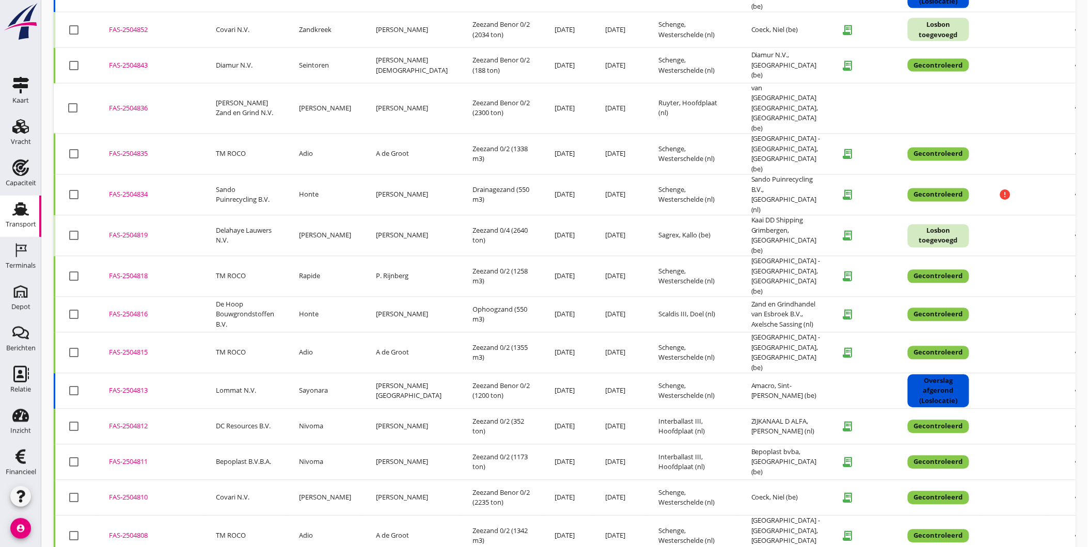
click at [140, 25] on div "FAS-2504852" at bounding box center [150, 30] width 82 height 10
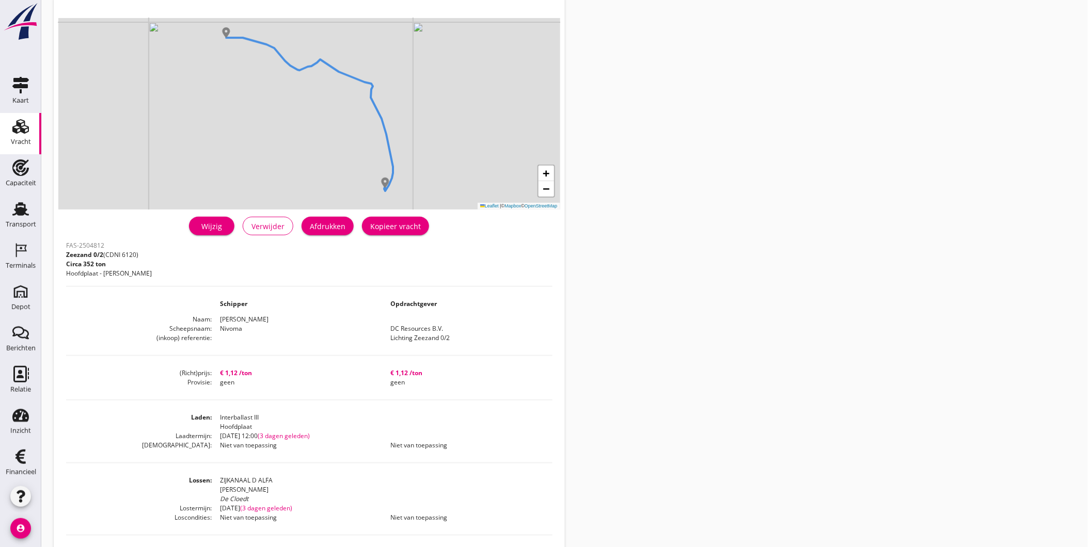
scroll to position [166, 0]
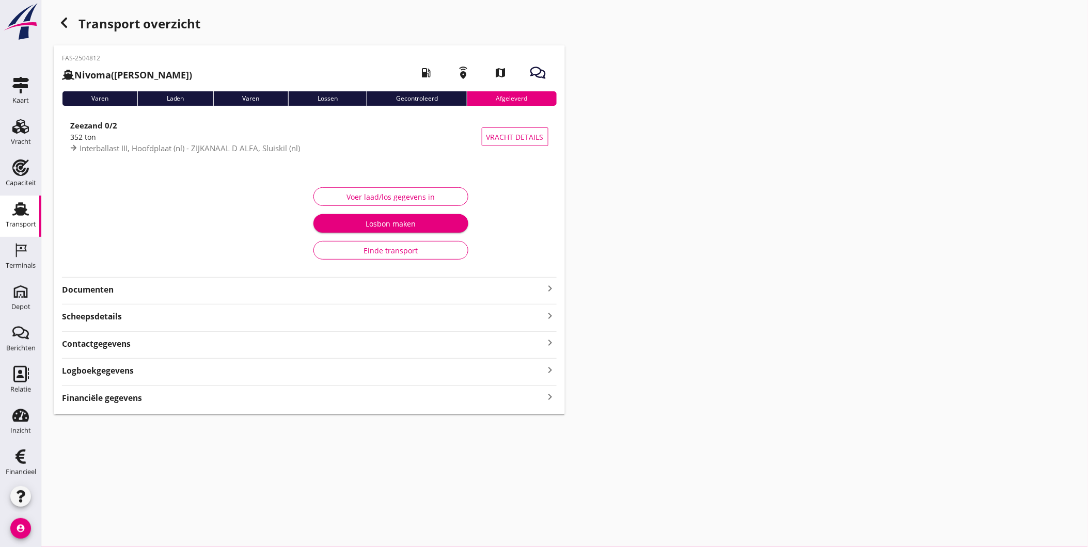
click at [505, 402] on div "Financiële gegevens keyboard_arrow_right" at bounding box center [309, 397] width 495 height 14
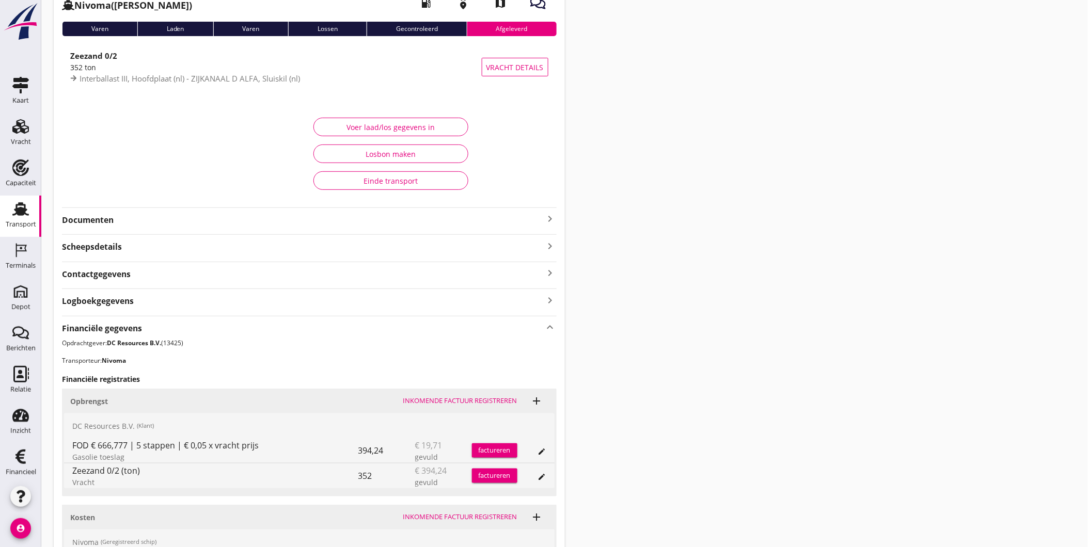
scroll to position [221, 0]
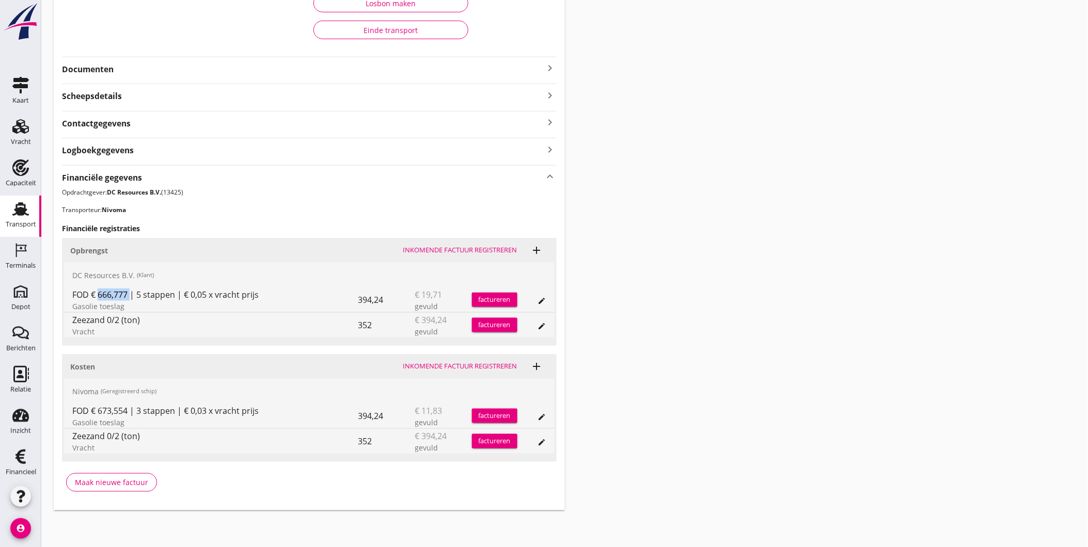
drag, startPoint x: 96, startPoint y: 291, endPoint x: 126, endPoint y: 291, distance: 30.5
click at [126, 291] on div "FOD € 666,777 | 5 stappen | € 0,05 x vracht prijs" at bounding box center [215, 295] width 286 height 12
drag, startPoint x: 90, startPoint y: 410, endPoint x: 138, endPoint y: 410, distance: 47.5
click at [138, 410] on div "FOD € 673,554 | 3 stappen | € 0,03 x vracht prijs" at bounding box center [215, 411] width 286 height 12
click at [718, 354] on div "Transport overzicht FAS-2504812 Nivoma (Adri Kuup) local_gas_station emergency_…" at bounding box center [564, 151] width 1047 height 744
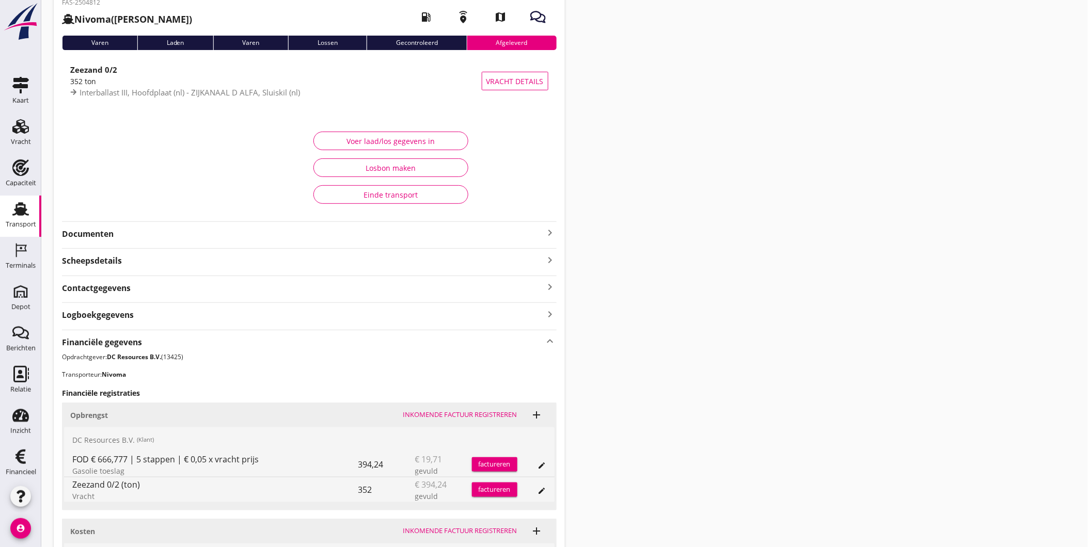
scroll to position [0, 0]
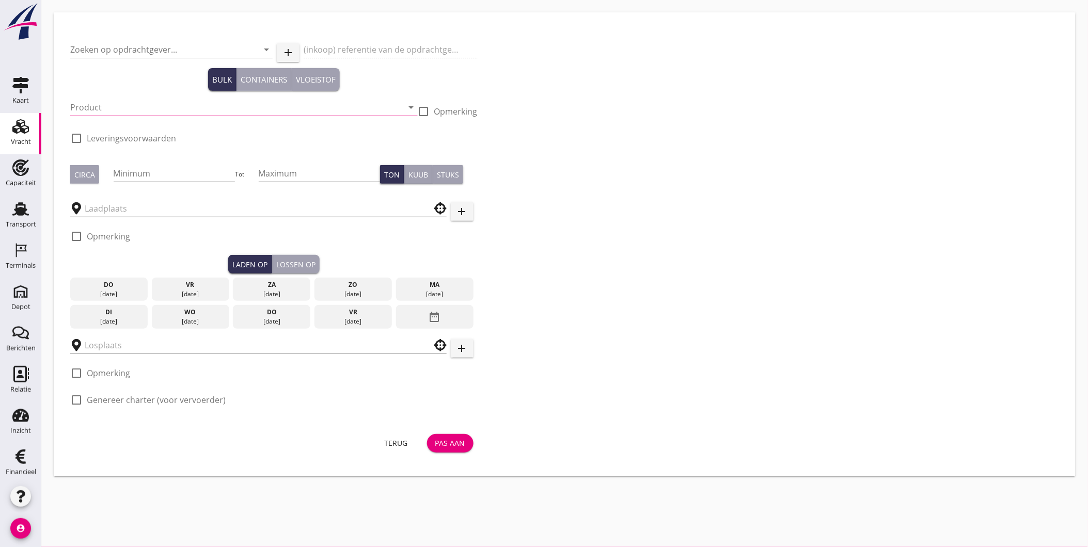
type input "DC Resources B.V."
type input "Lichting Zeezand 0/2"
type input "Zeezand 0/2 (6120)"
type input "300"
checkbox input "true"
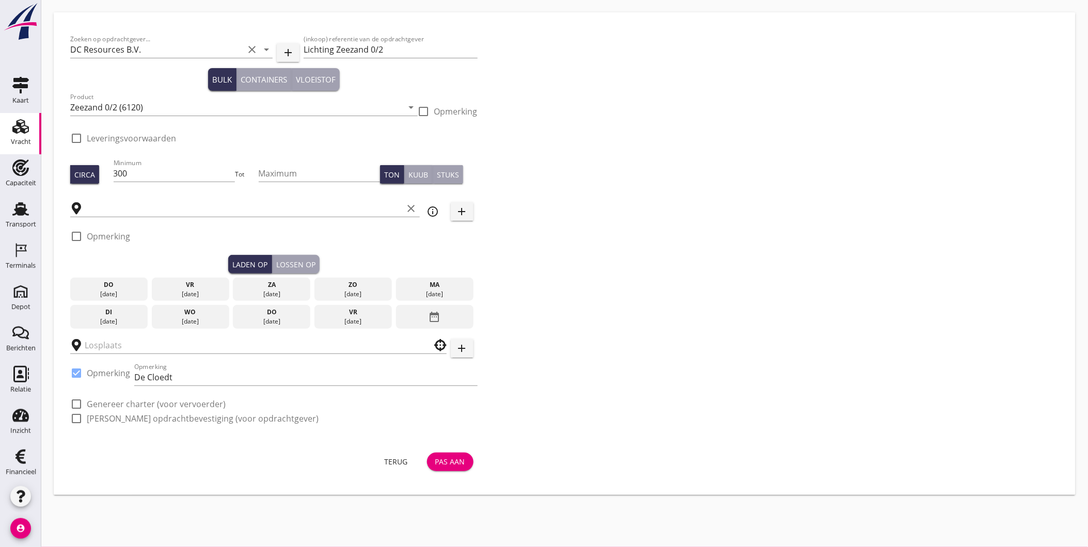
type input "Interballast III"
type input "ZIJKANAAL D ALFA"
checkbox input "true"
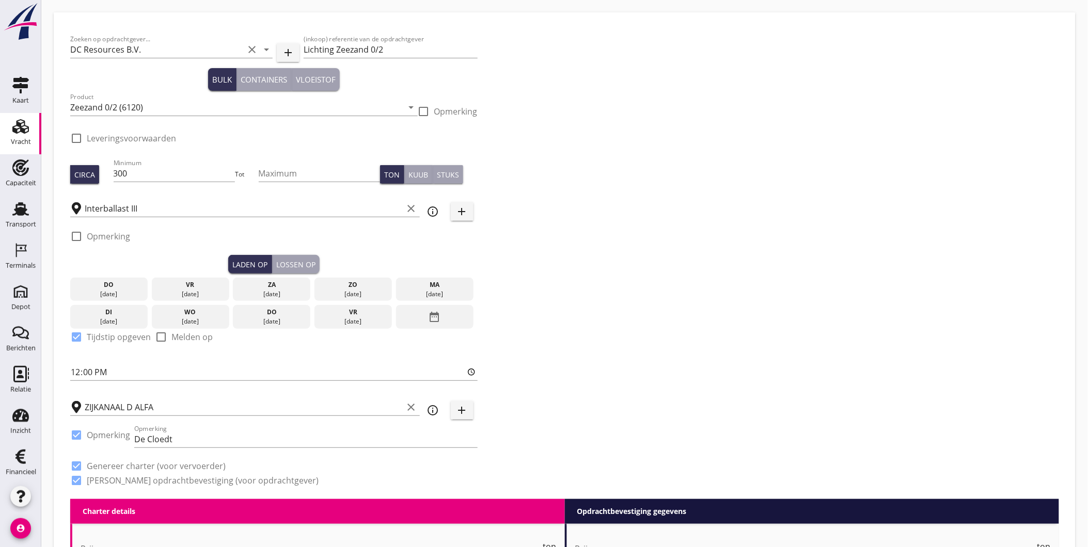
type input "1.12"
checkbox input "false"
radio input "false"
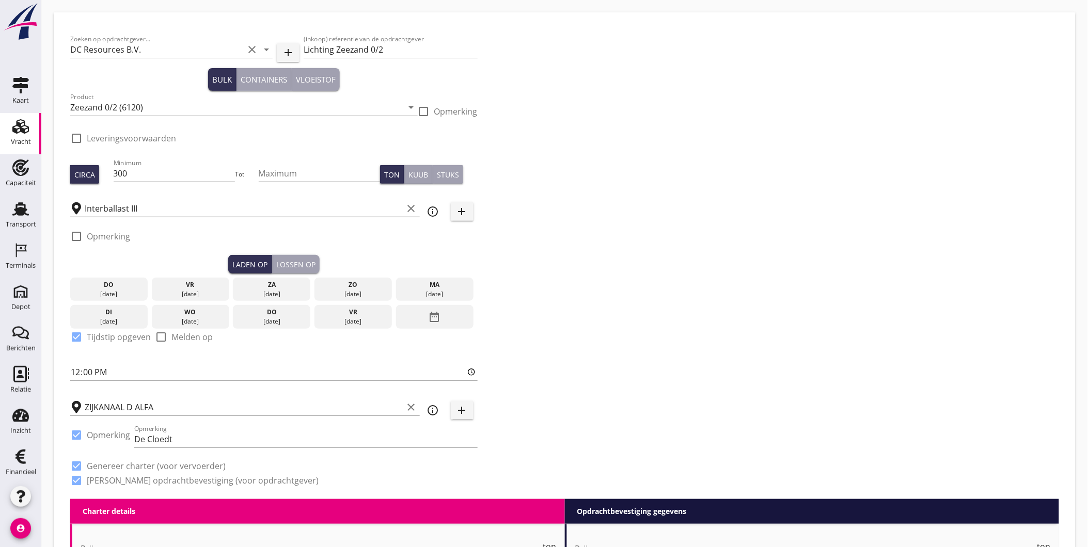
checkbox input "true"
type input "1.12"
checkbox input "false"
radio input "false"
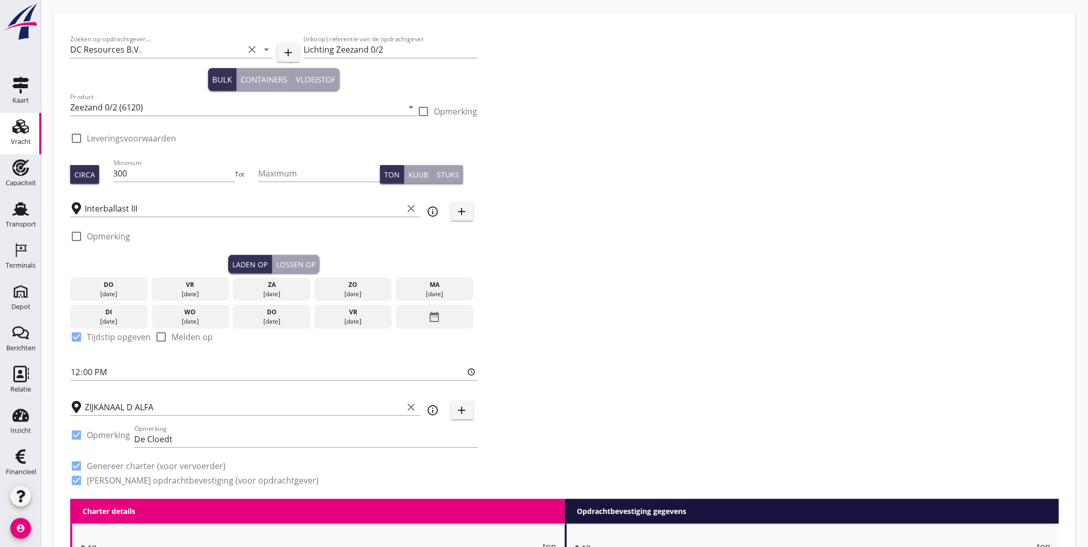
radio input "false"
checkbox input "true"
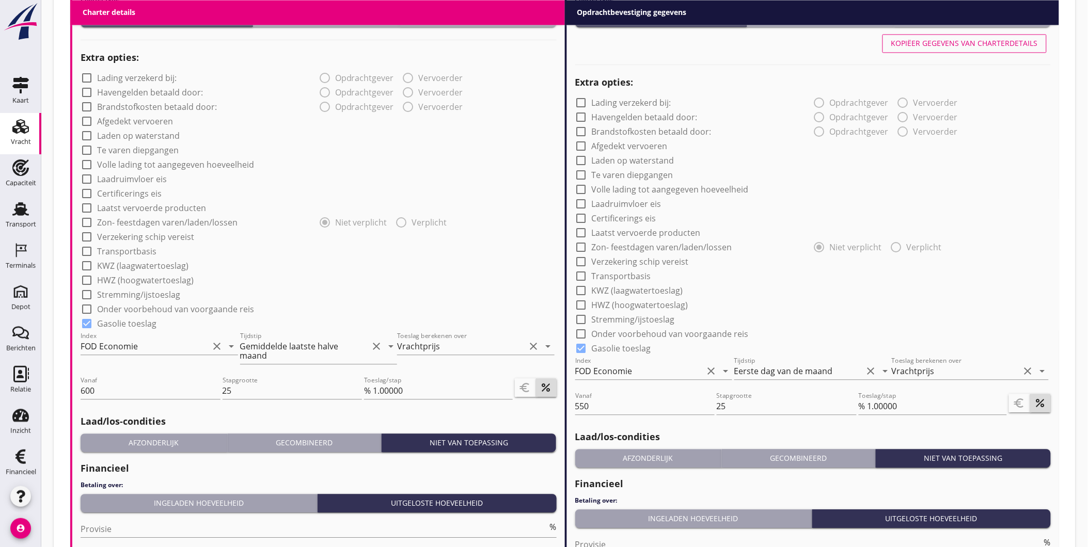
scroll to position [727, 0]
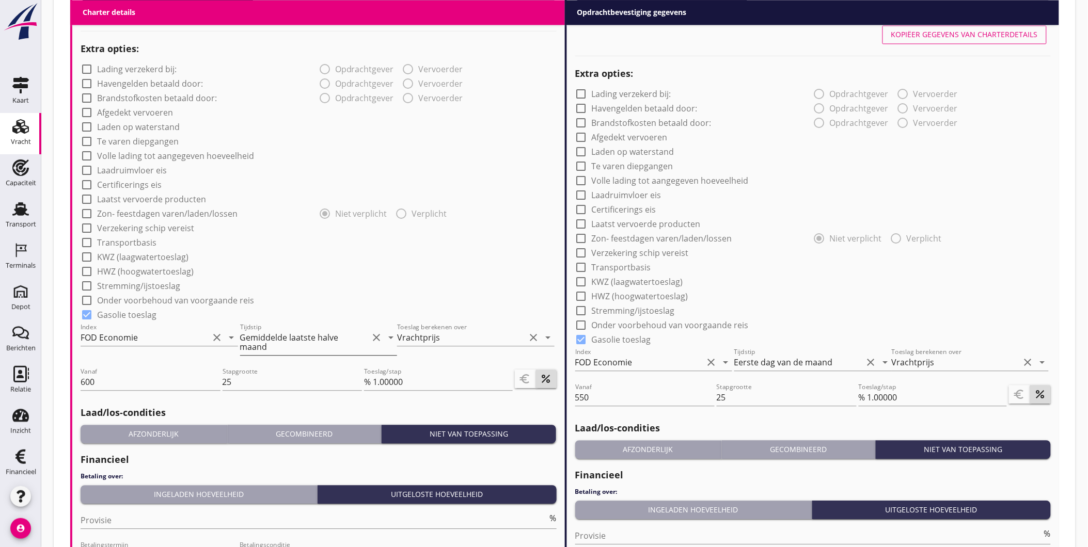
click at [314, 345] on div "Gemiddelde laatste halve maand" at bounding box center [298, 342] width 116 height 19
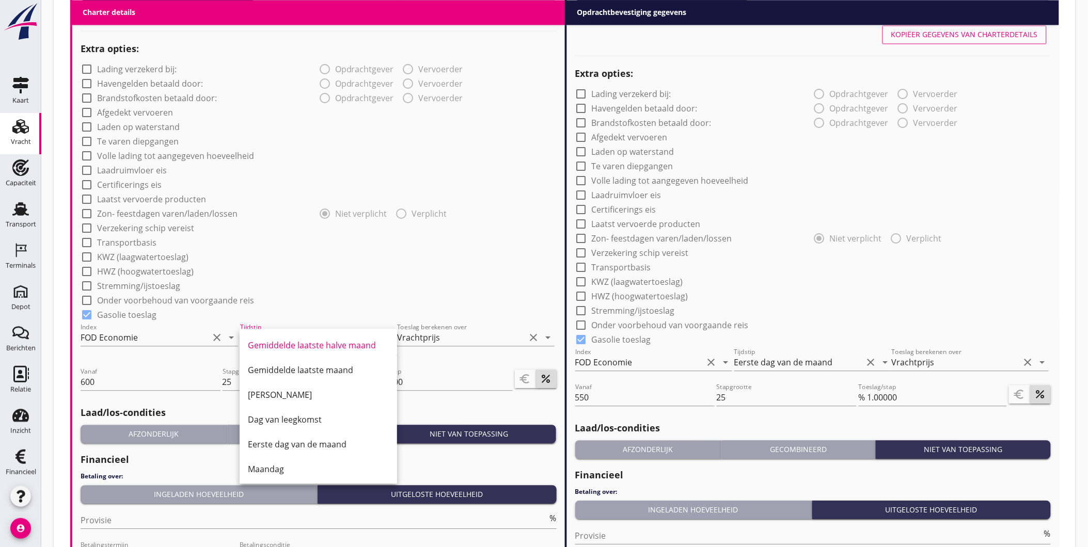
click at [308, 443] on div "Eerste dag van de maand" at bounding box center [318, 444] width 141 height 12
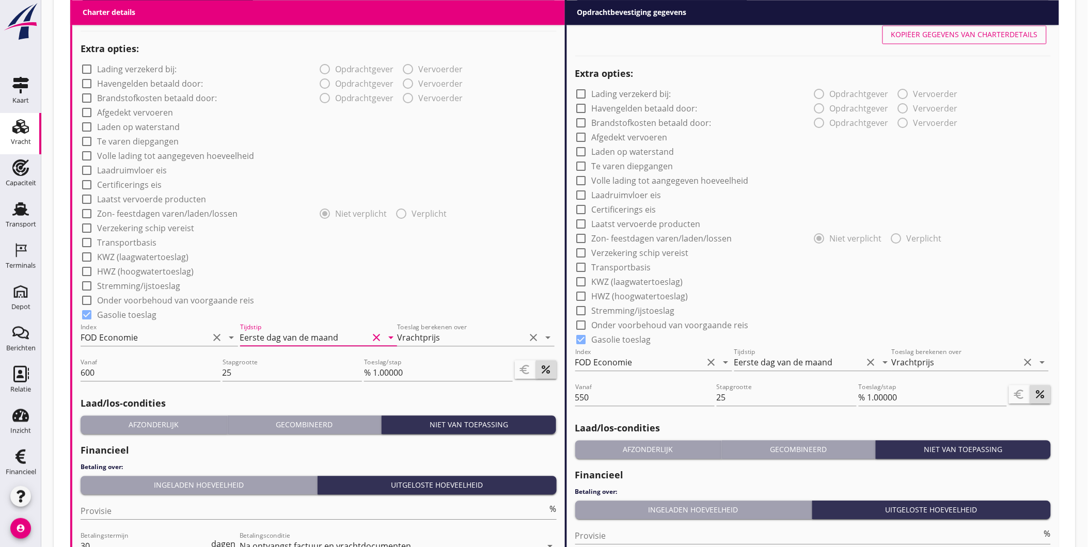
drag, startPoint x: 115, startPoint y: 374, endPoint x: 35, endPoint y: 369, distance: 80.8
type input "550"
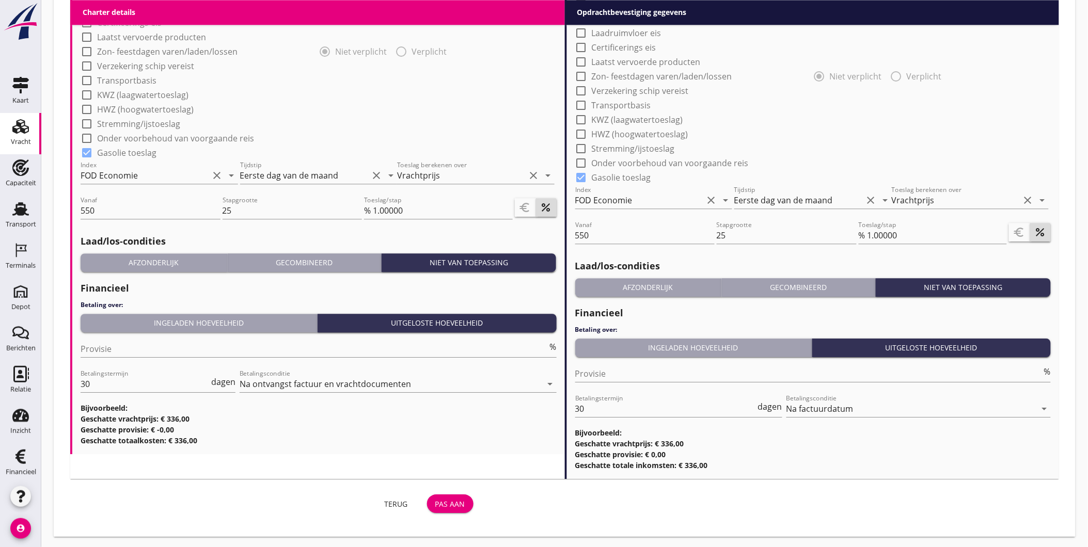
scroll to position [891, 0]
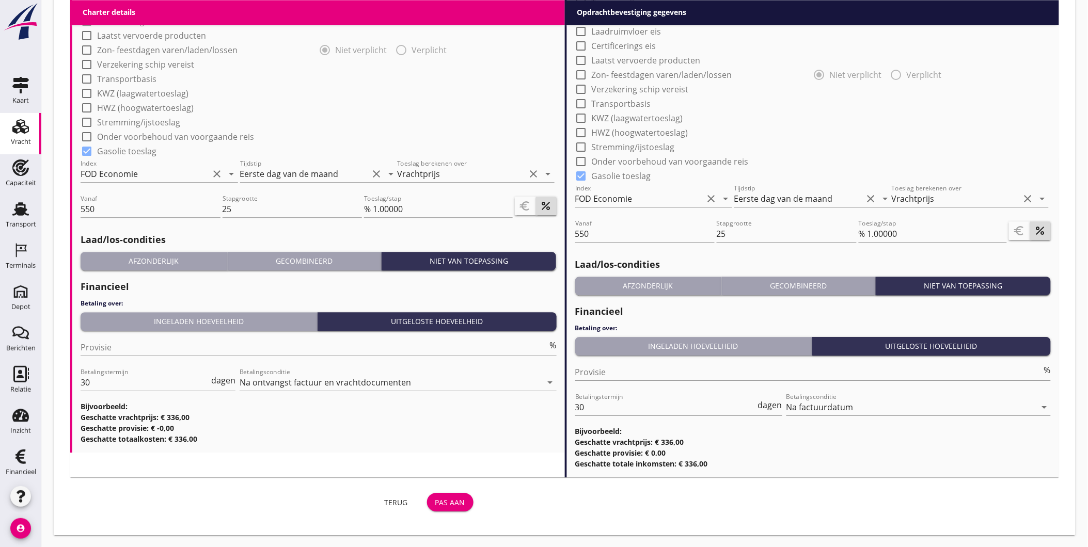
click at [446, 501] on div "Pas aan" at bounding box center [450, 502] width 30 height 11
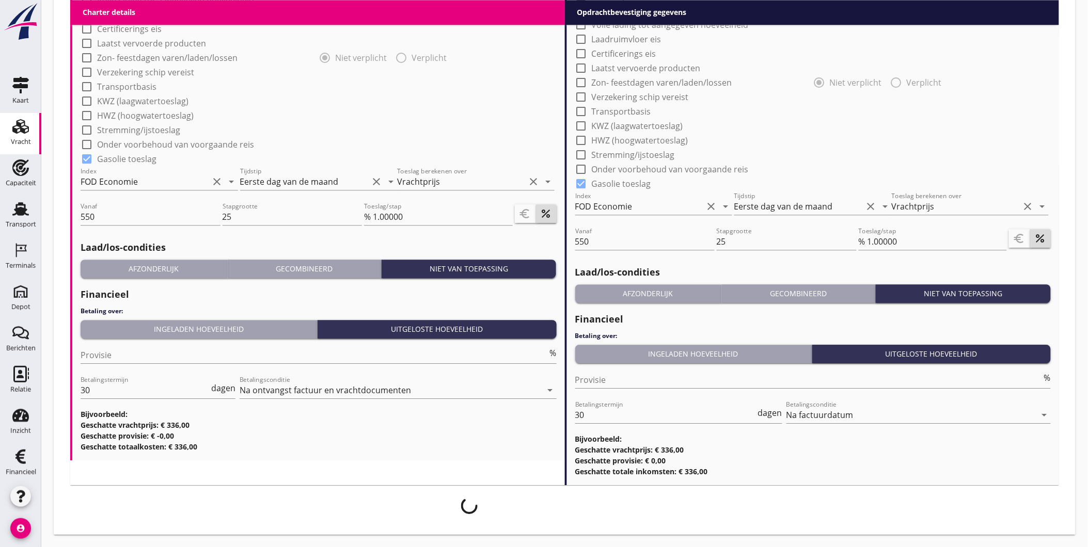
scroll to position [882, 0]
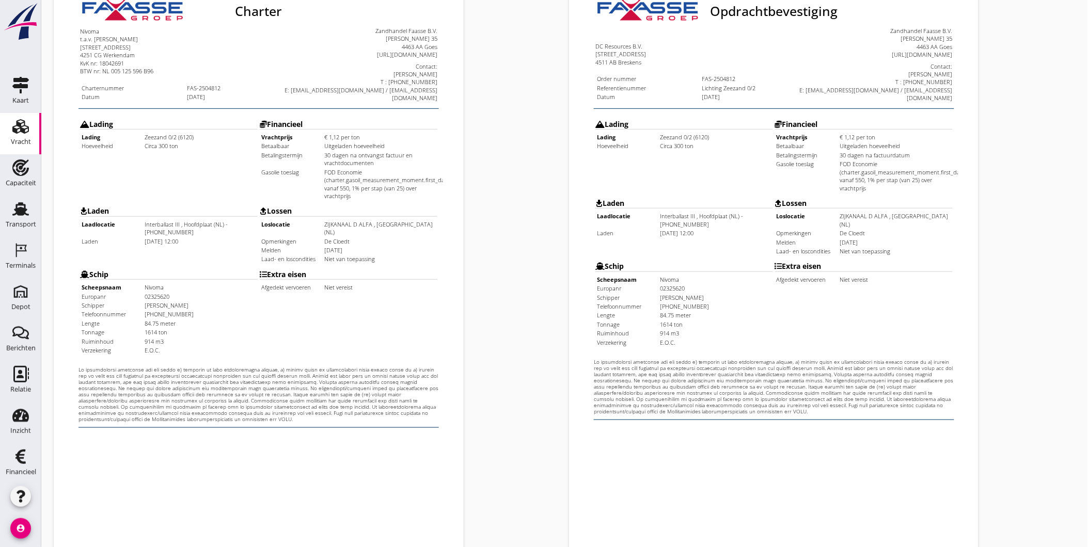
scroll to position [217, 0]
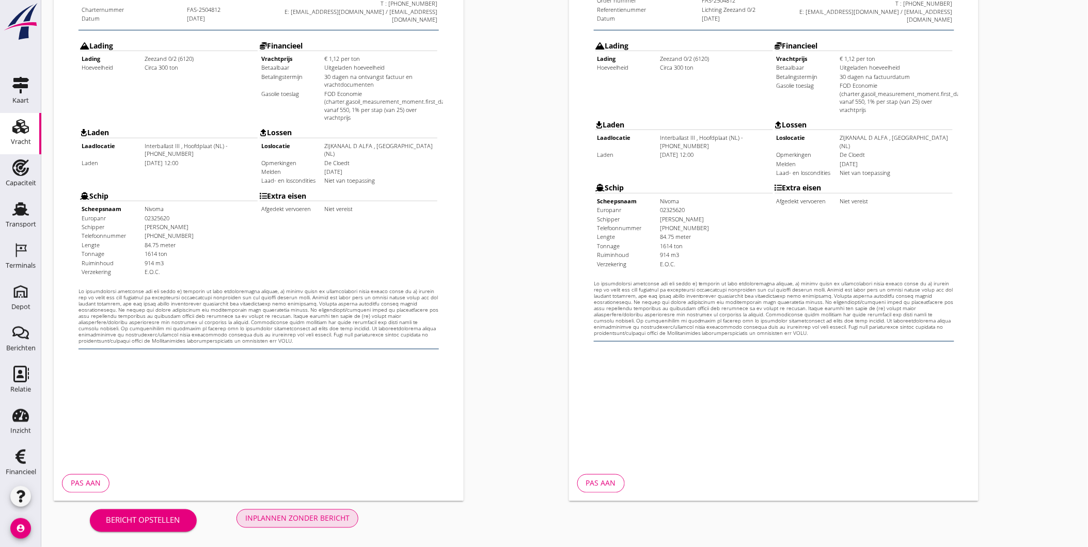
drag, startPoint x: 282, startPoint y: 518, endPoint x: 438, endPoint y: 518, distance: 156.0
click at [438, 518] on div "Charter / Opdrachtbevestiging Charter nl arrow_drop_down open_in_new Pas aan Op…" at bounding box center [564, 165] width 1047 height 765
click at [301, 518] on div "Inplannen zonder bericht" at bounding box center [297, 518] width 104 height 11
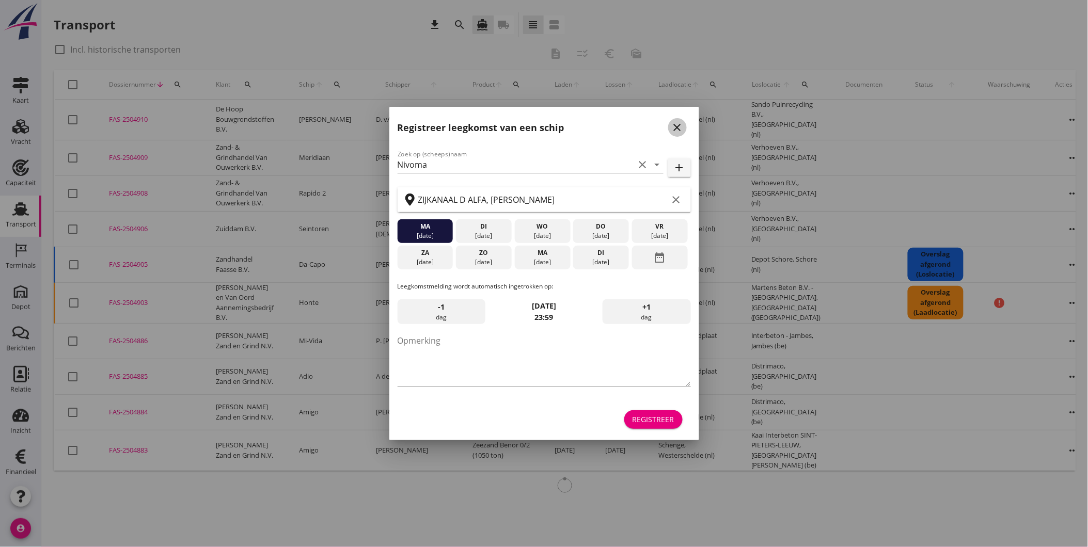
click at [675, 123] on icon "close" at bounding box center [677, 127] width 12 height 12
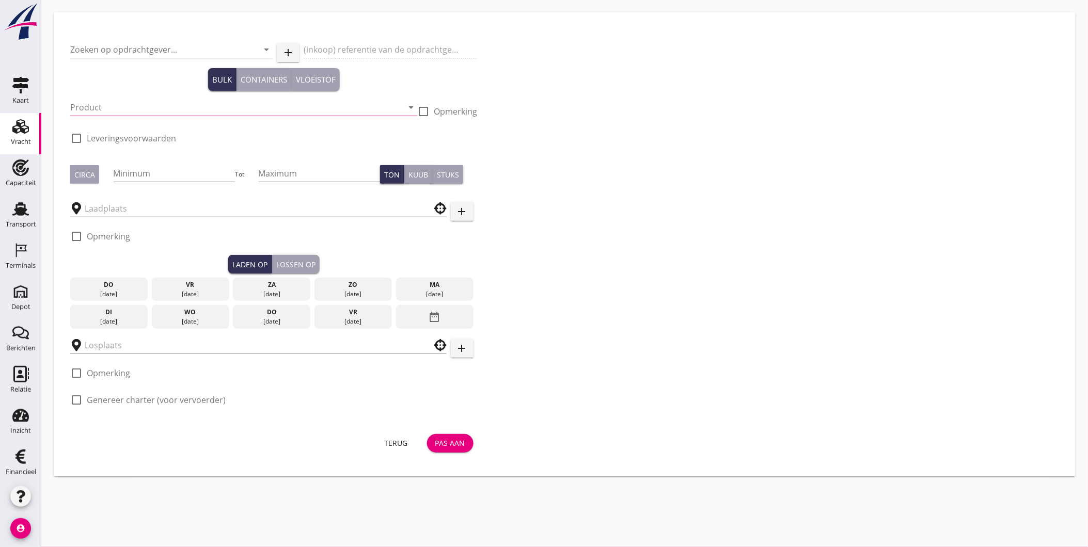
type input "DC Resources B.V."
type input "Lichting Zeezand 0/2"
type input "Zeezand 0/2 (6120)"
type input "300"
checkbox input "true"
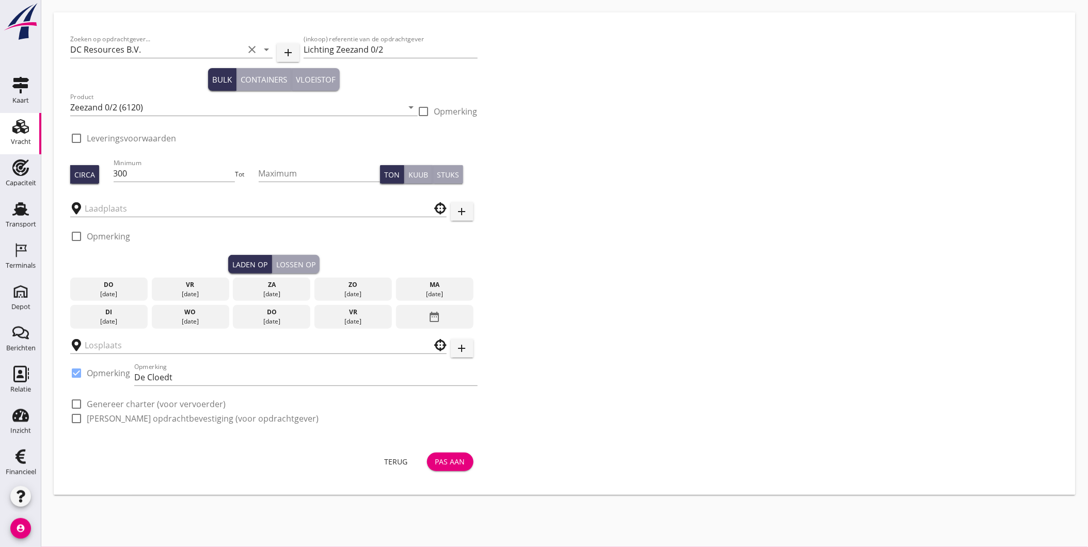
type input "Interballast III"
type input "ZIJKANAAL D ALFA"
checkbox input "true"
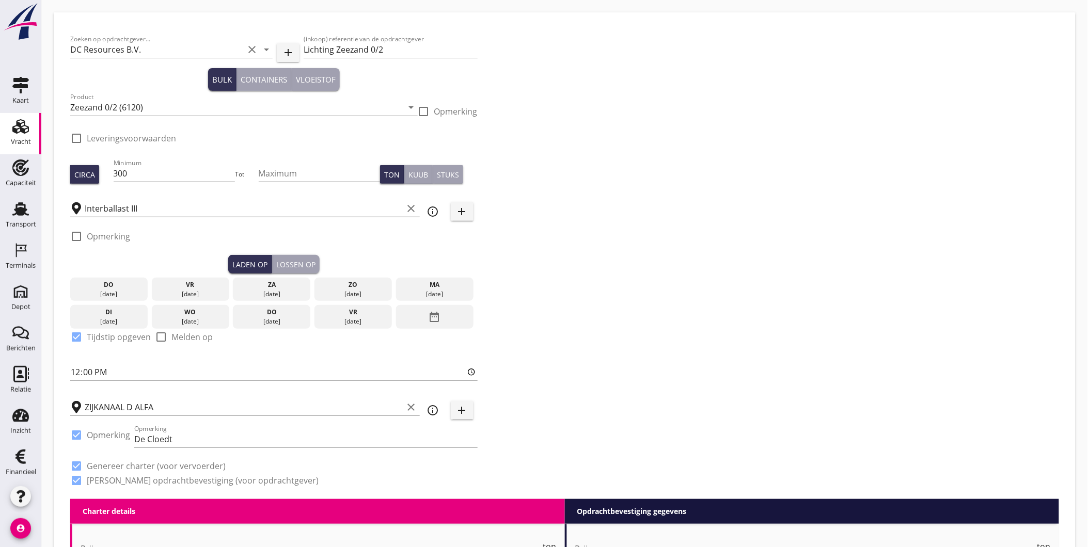
type input "1.12"
checkbox input "false"
radio input "false"
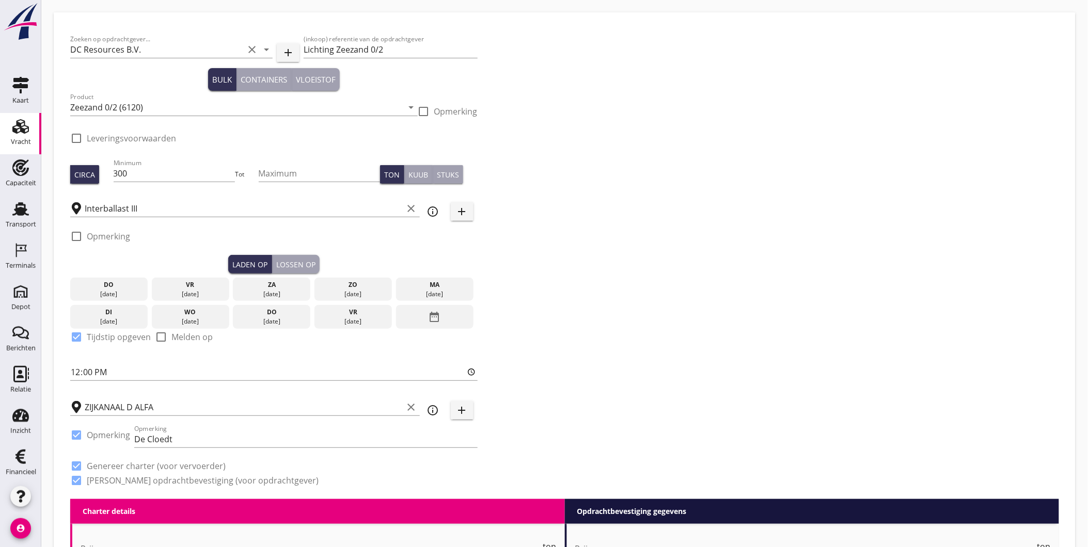
checkbox input "true"
type input "1.12"
checkbox input "false"
radio input "false"
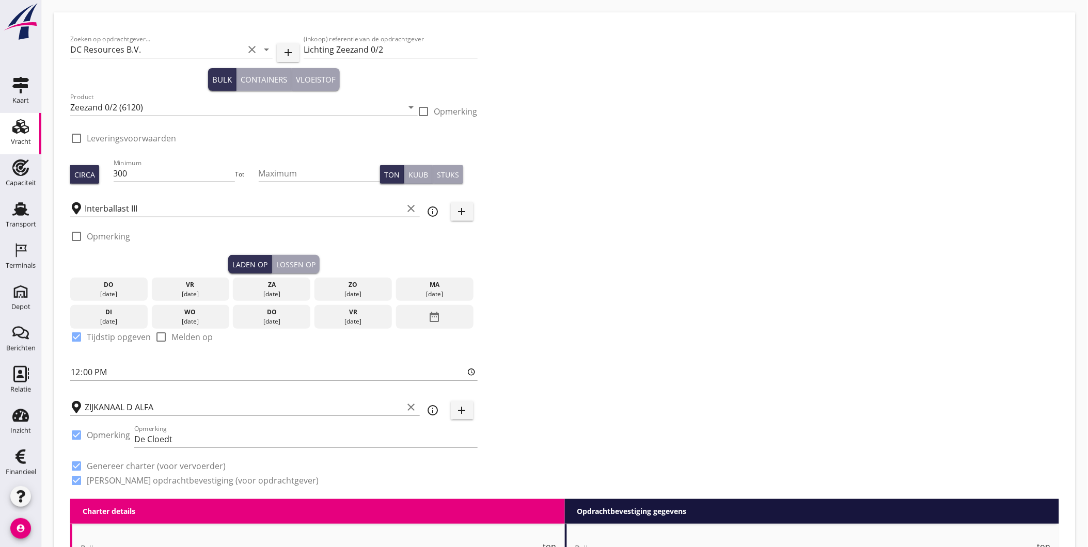
radio input "false"
checkbox input "true"
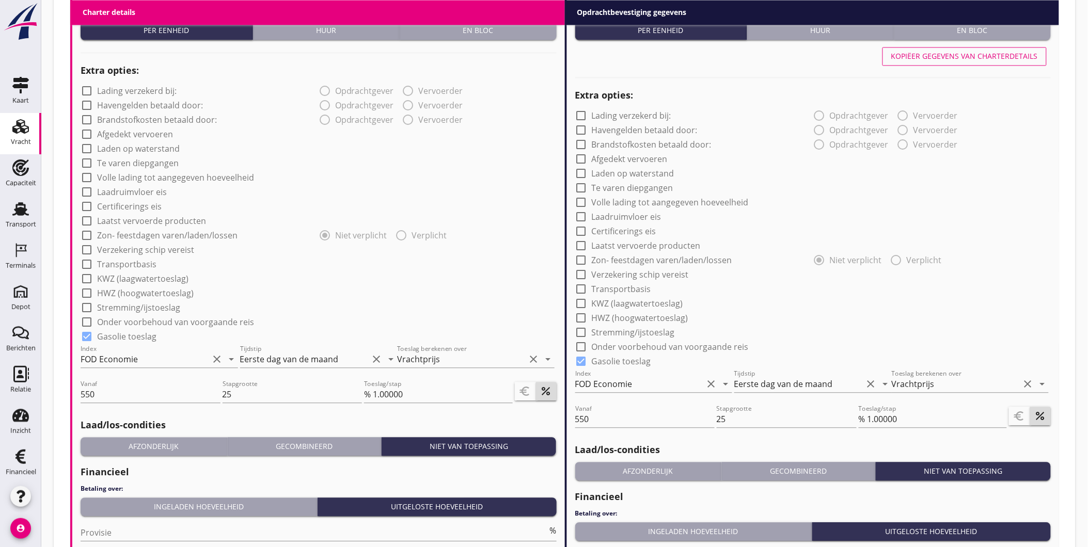
scroll to position [707, 0]
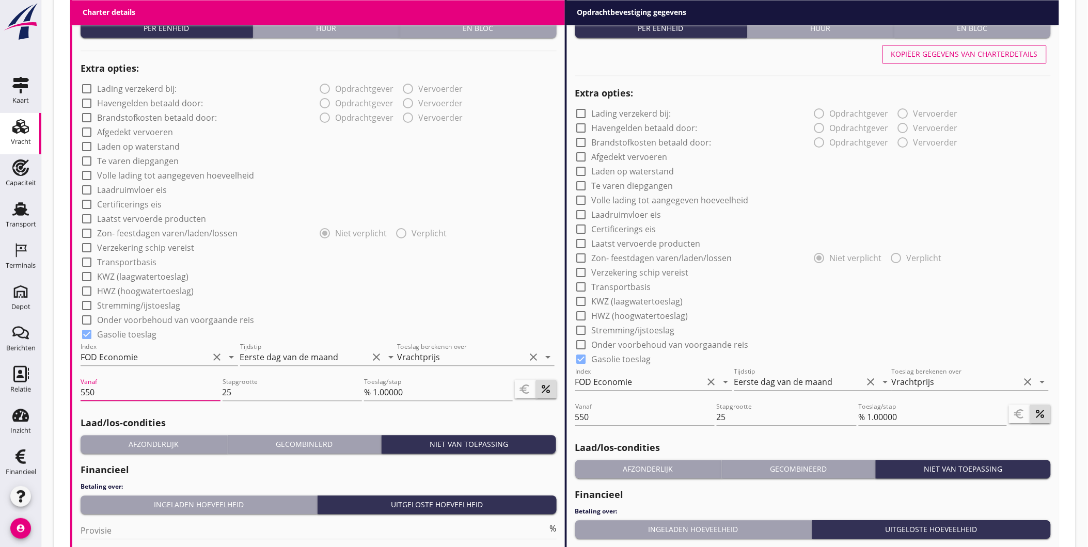
drag, startPoint x: 133, startPoint y: 395, endPoint x: 42, endPoint y: 394, distance: 90.9
click at [42, 394] on div "Zoeken op opdrachtgever... DC Resources B.V. clear arrow_drop_down add (inkoop)…" at bounding box center [564, 12] width 1047 height 1439
type input "600"
drag, startPoint x: 524, startPoint y: 414, endPoint x: 513, endPoint y: 417, distance: 11.1
click at [515, 416] on div "Charter details keyboard_arrow_down Prijs 1.12 ton Prijs opmerkingen Algemene o…" at bounding box center [564, 226] width 989 height 869
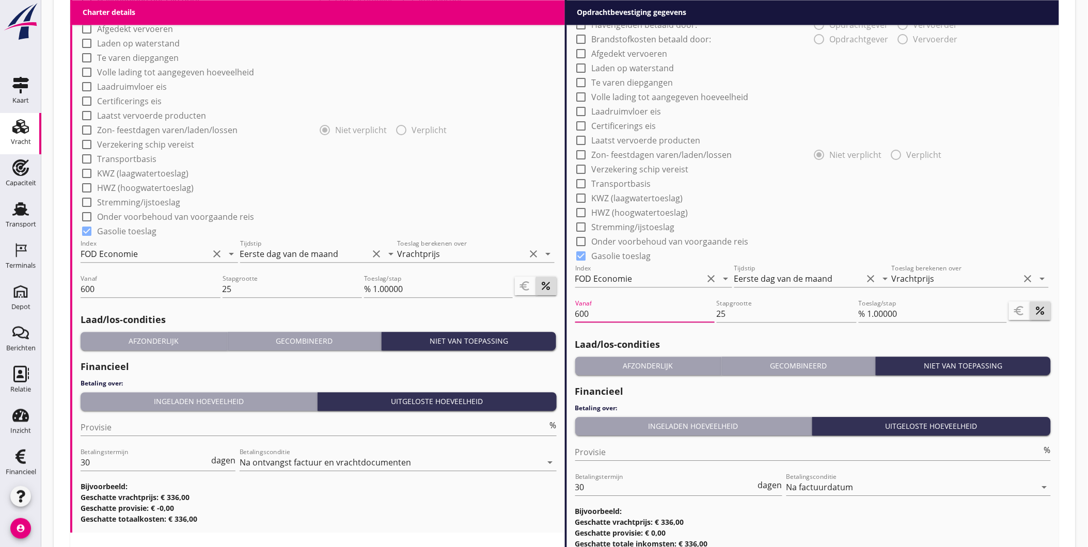
scroll to position [891, 0]
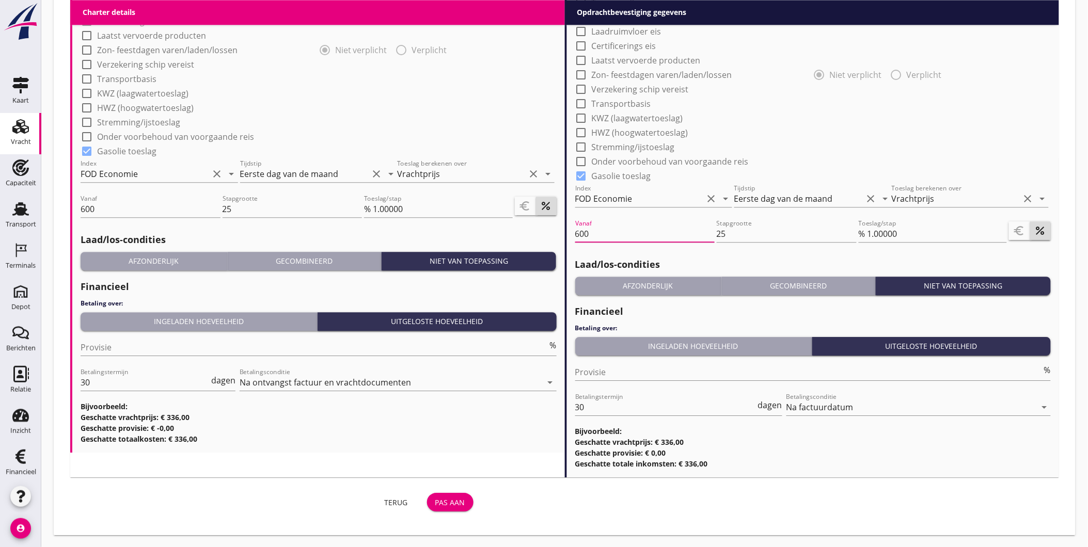
type input "600"
click at [443, 497] on div "Pas aan" at bounding box center [450, 502] width 30 height 11
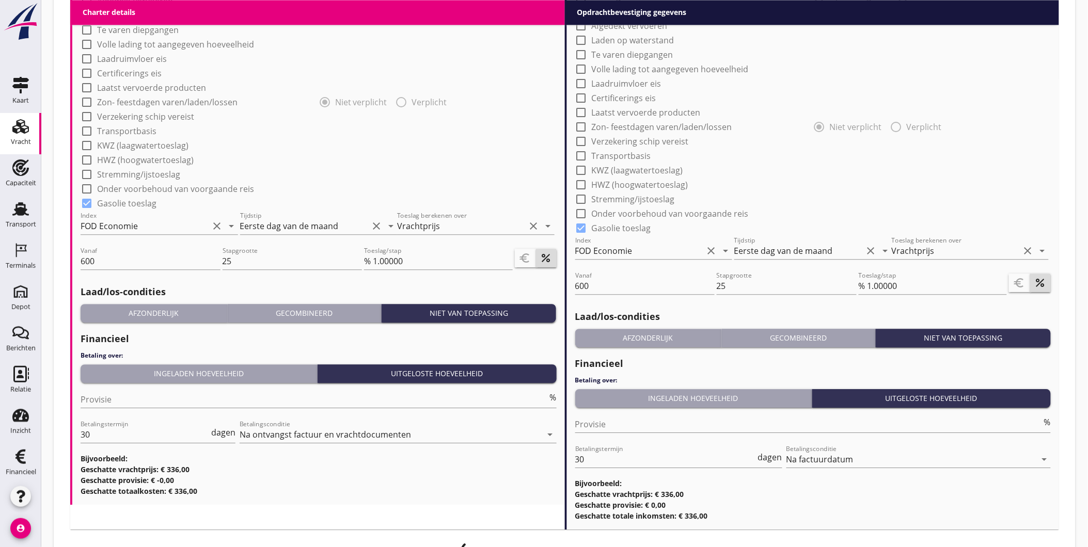
scroll to position [802, 0]
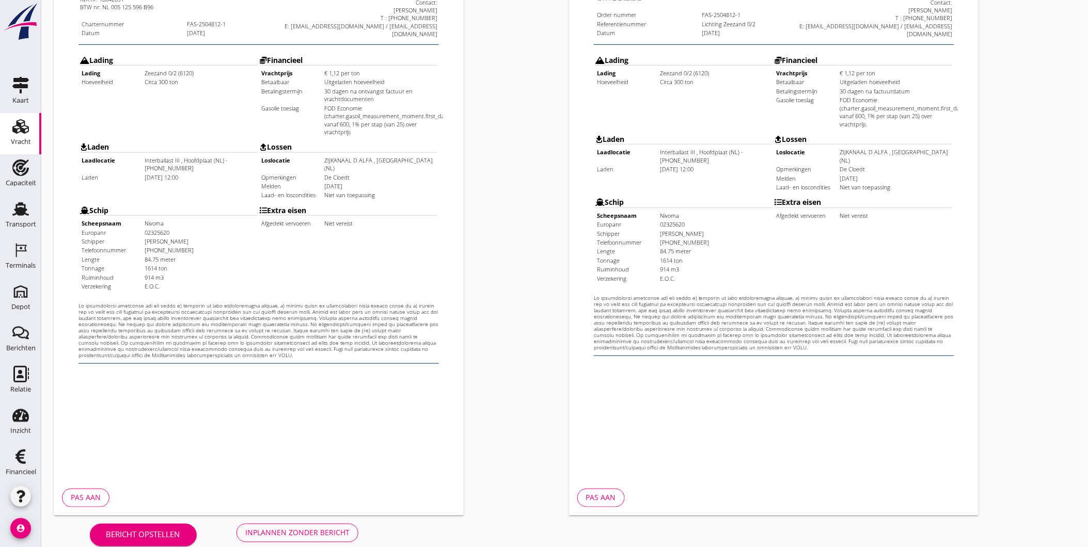
scroll to position [209, 0]
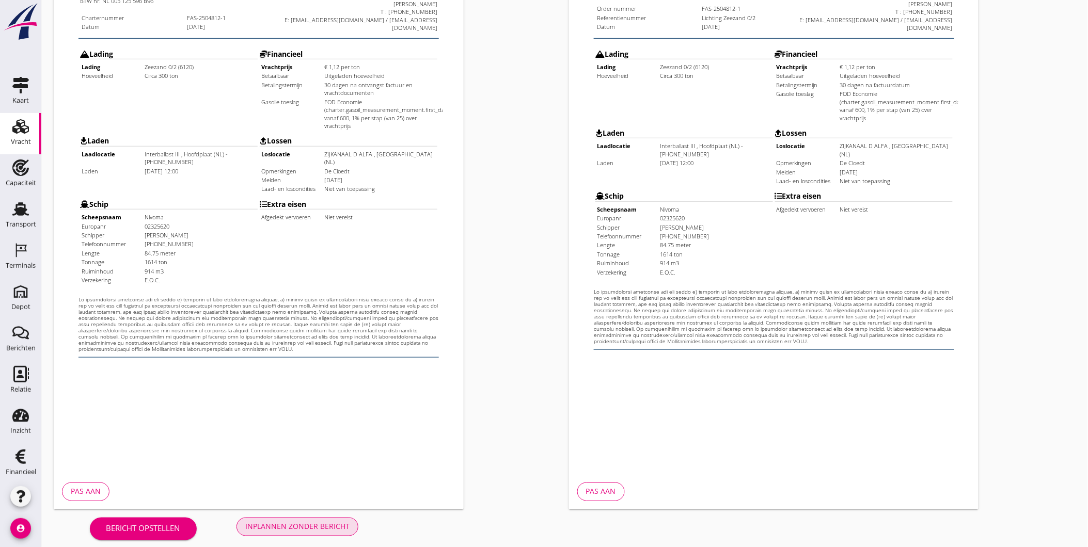
click at [322, 523] on div "Inplannen zonder bericht" at bounding box center [297, 527] width 104 height 11
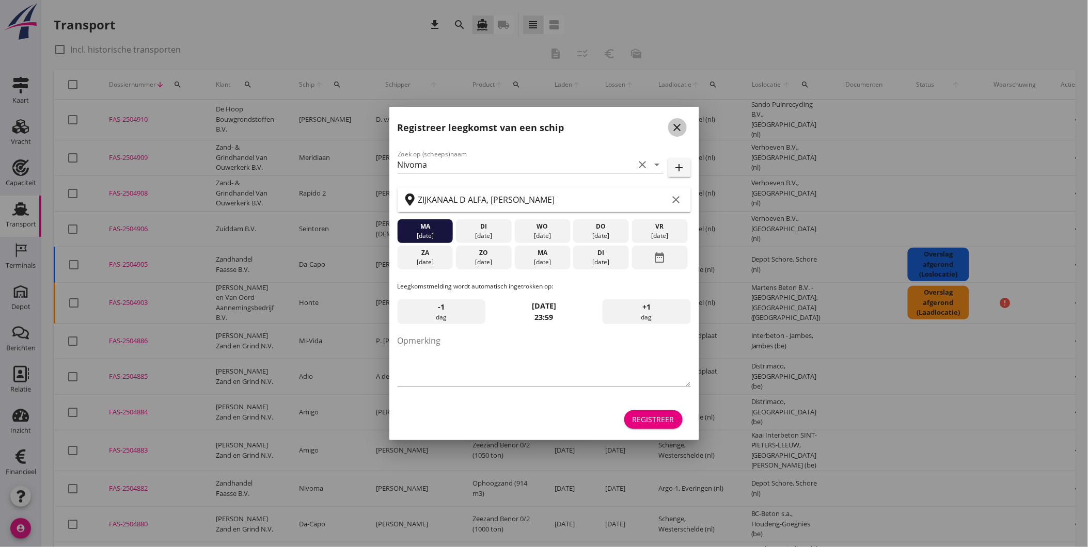
drag, startPoint x: 680, startPoint y: 124, endPoint x: 680, endPoint y: 131, distance: 6.7
click at [680, 131] on icon "close" at bounding box center [677, 127] width 12 height 12
